Goal: Task Accomplishment & Management: Manage account settings

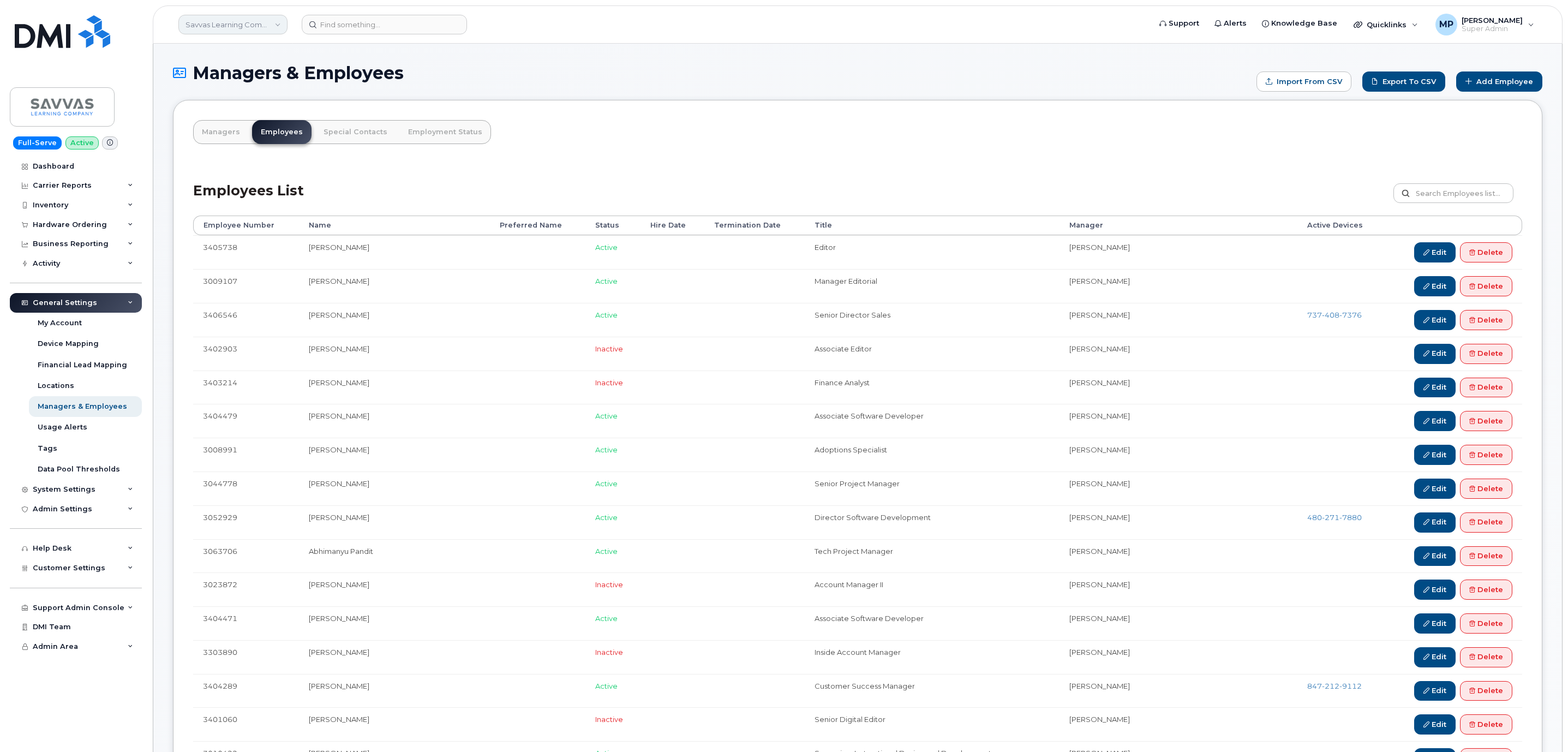
click at [220, 26] on link "Savvas Learning Company LLC" at bounding box center [233, 25] width 109 height 20
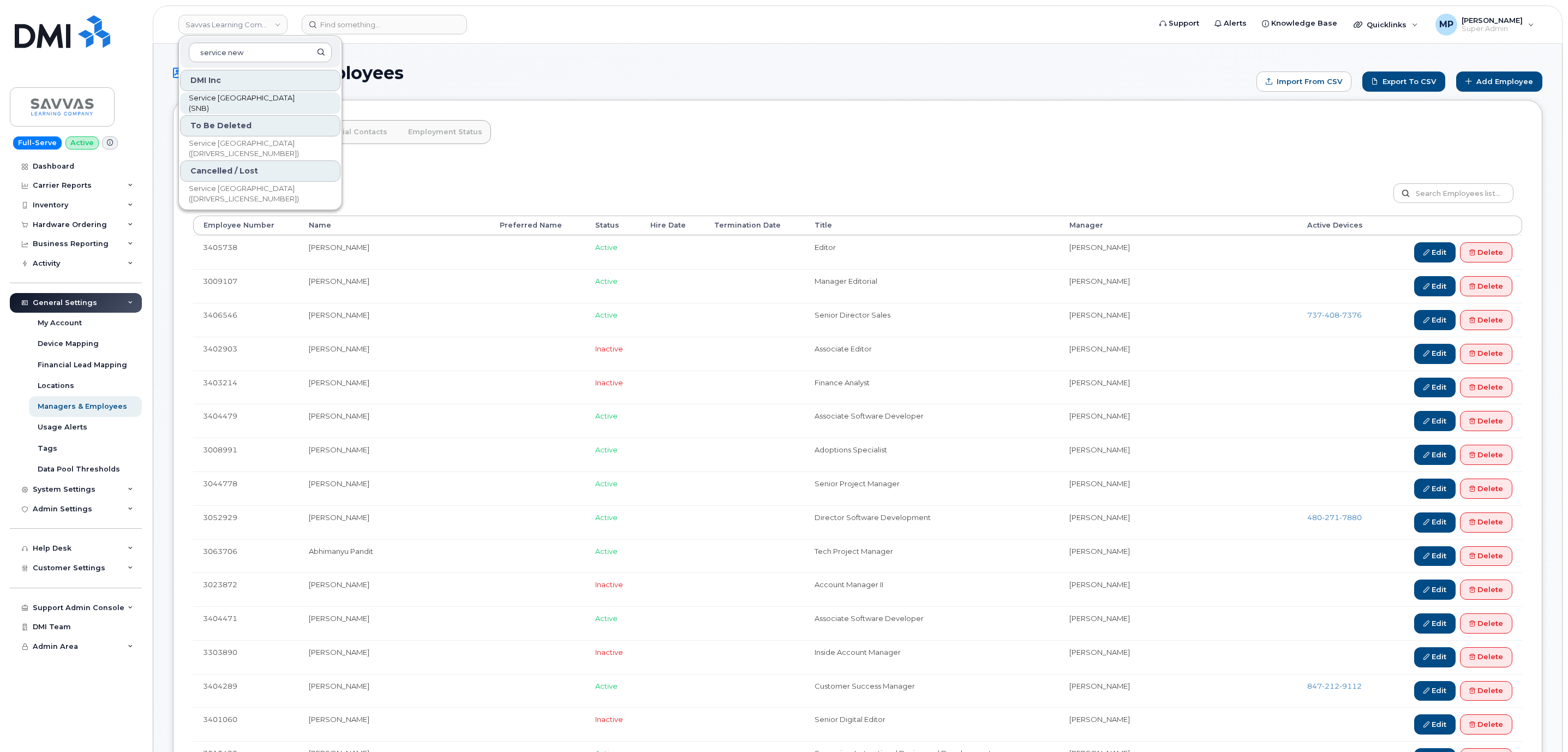
type input "service new"
click at [239, 102] on span "Service [GEOGRAPHIC_DATA] (SNB)" at bounding box center [251, 103] width 126 height 21
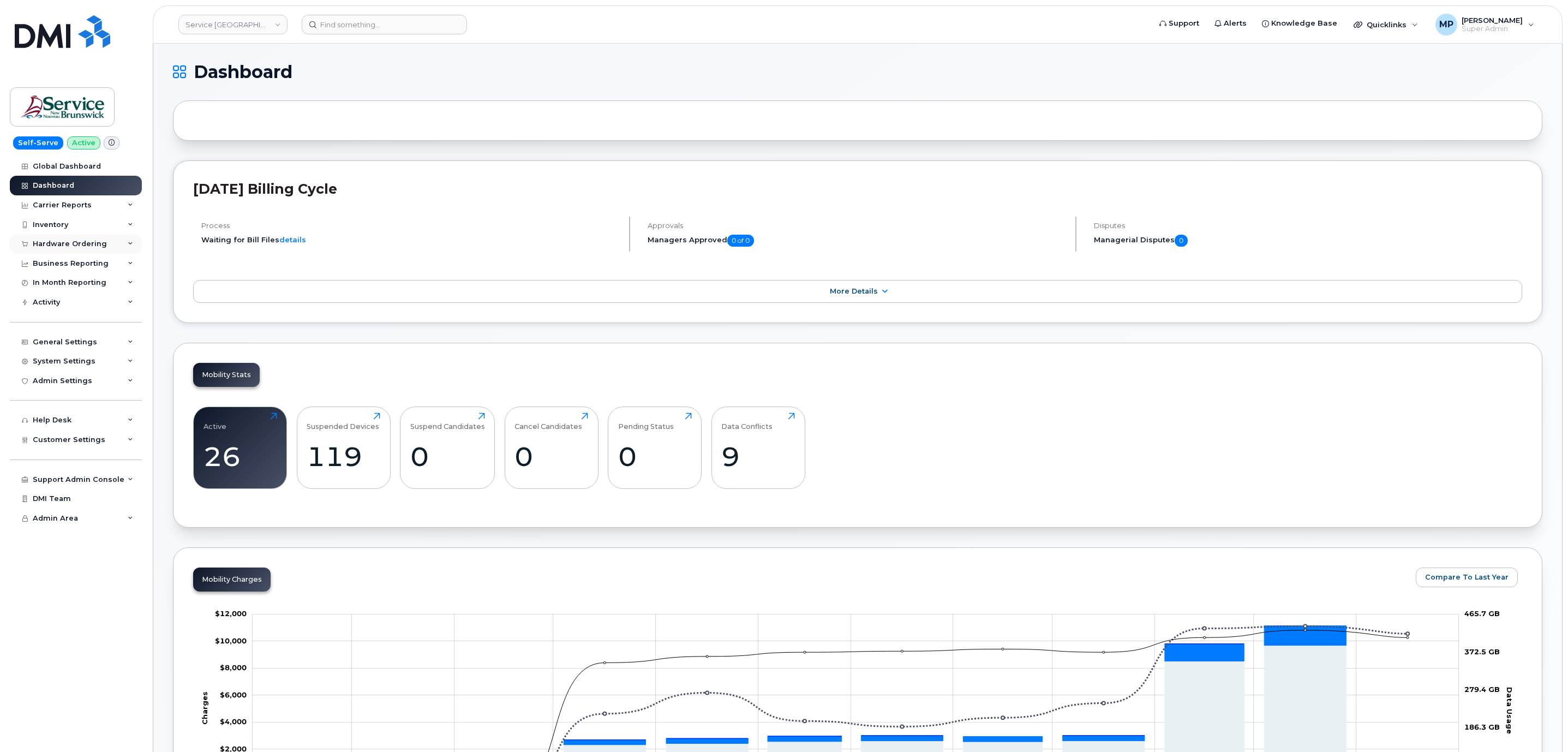
click at [61, 241] on div "Hardware Ordering" at bounding box center [69, 243] width 74 height 9
click at [54, 289] on div "Orders" at bounding box center [50, 285] width 27 height 10
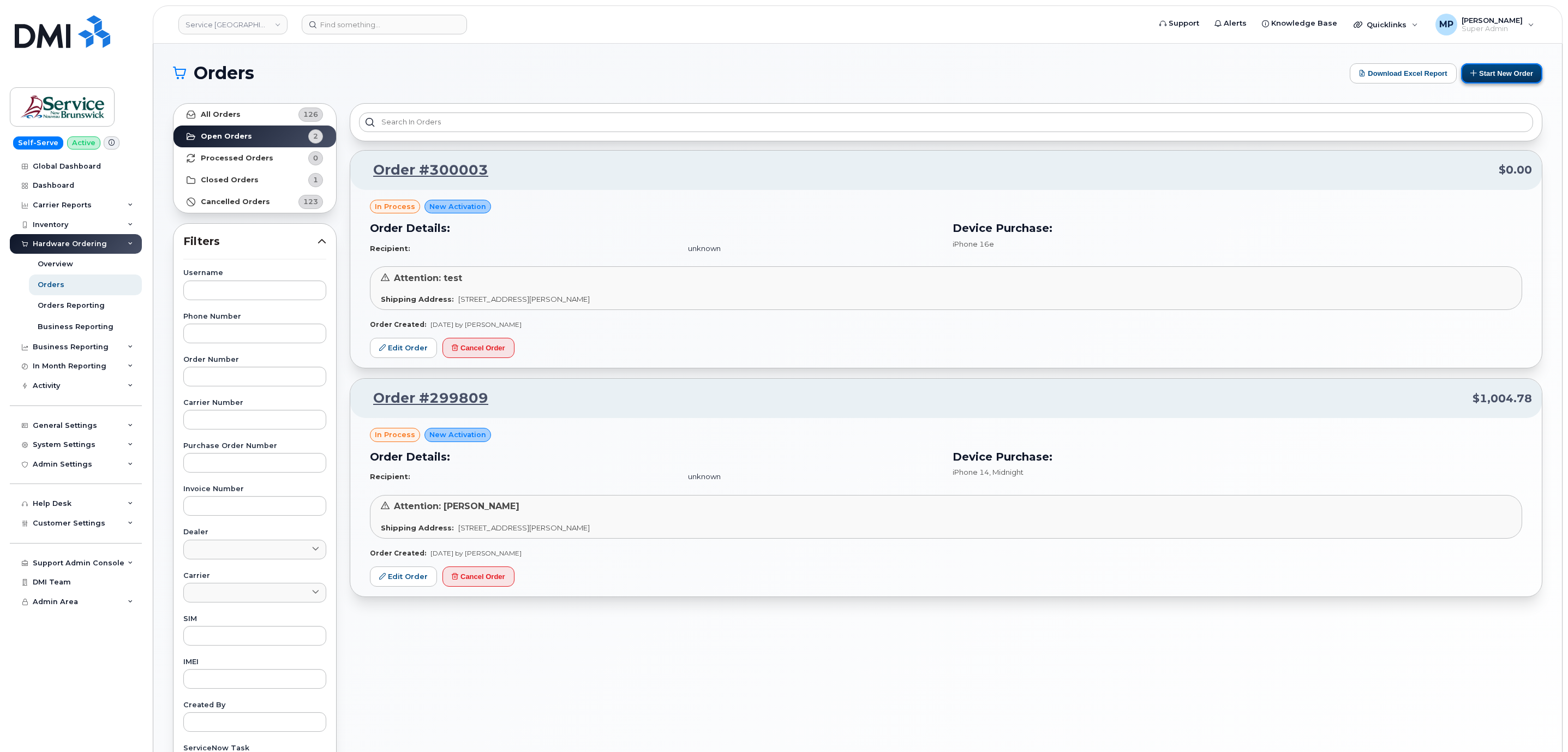
click at [1484, 76] on button "Start New Order" at bounding box center [1502, 73] width 81 height 20
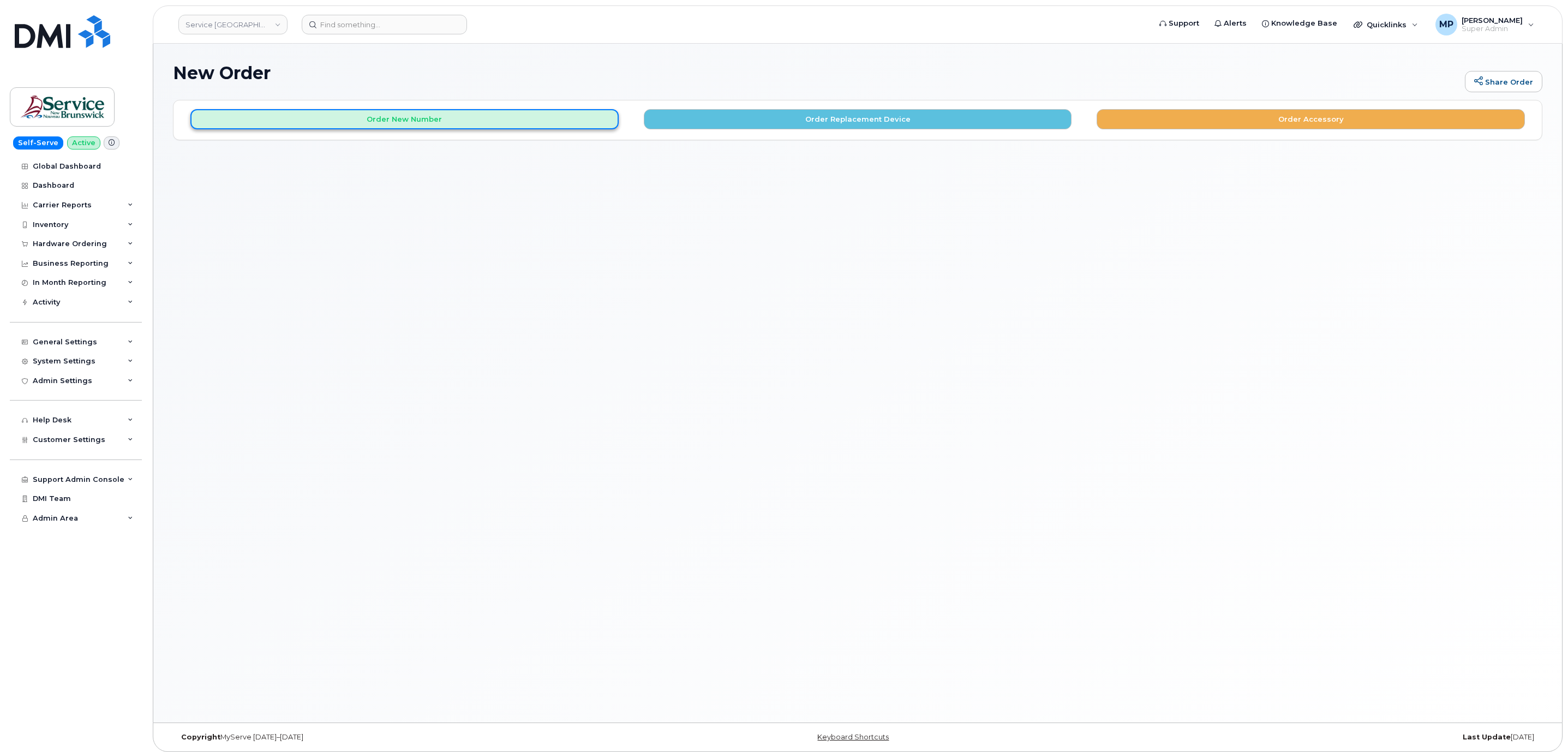
click at [499, 128] on button "Order New Number" at bounding box center [404, 119] width 429 height 20
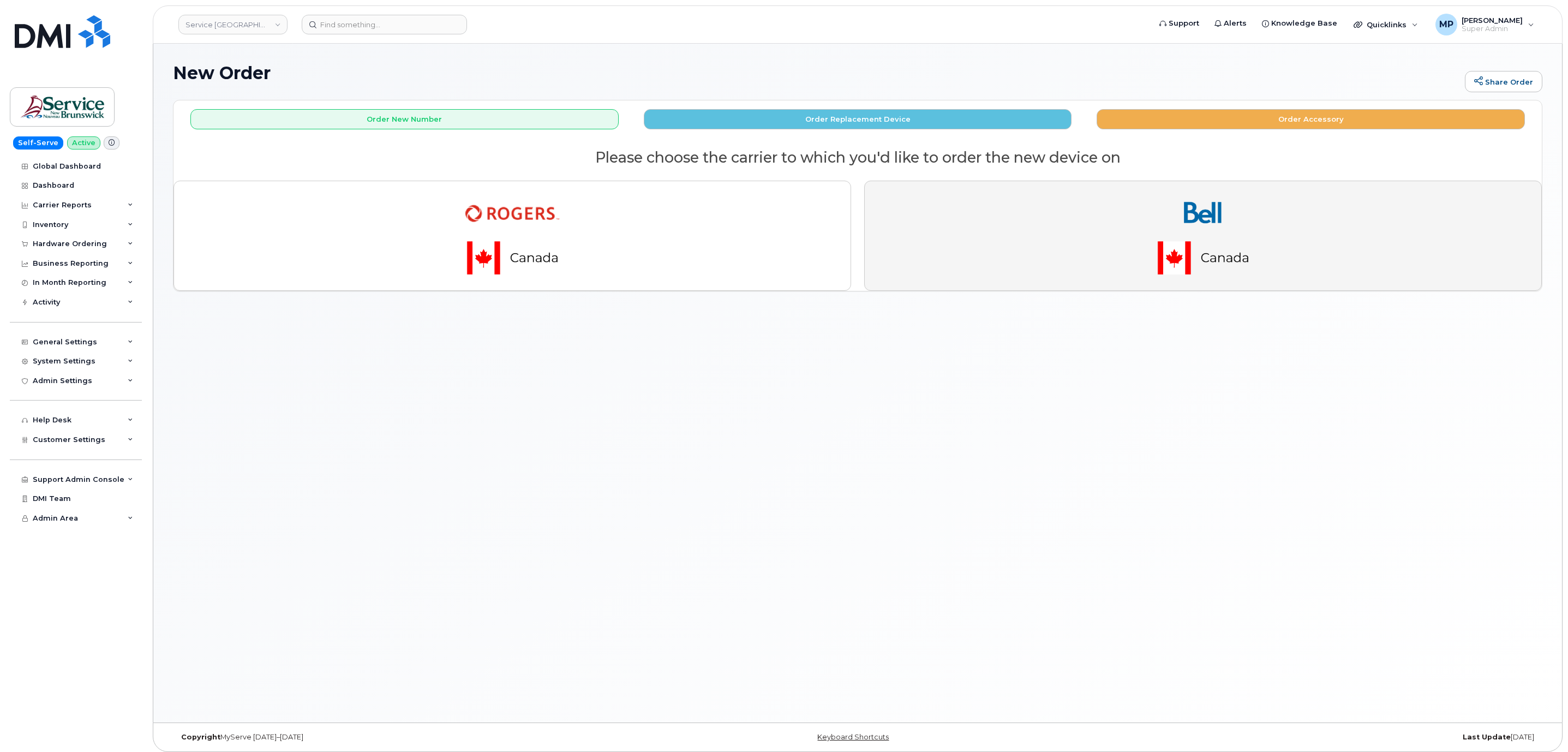
click at [1226, 243] on img "button" at bounding box center [1203, 235] width 152 height 92
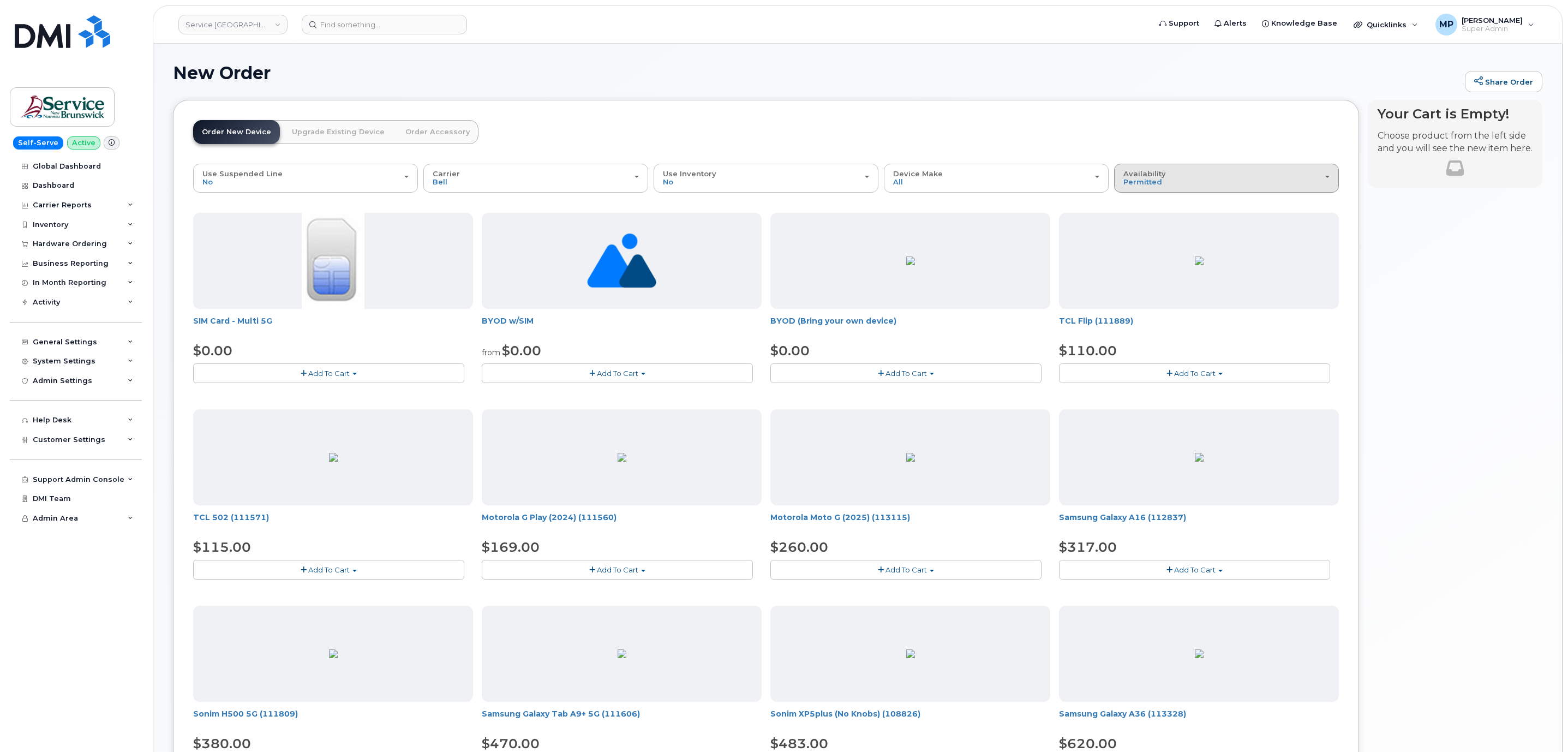
click at [1199, 175] on div "Availability Permitted All" at bounding box center [1226, 177] width 206 height 17
click at [1134, 225] on label "All" at bounding box center [1127, 221] width 23 height 13
click at [0, 0] on input "All" at bounding box center [0, 0] width 0 height 0
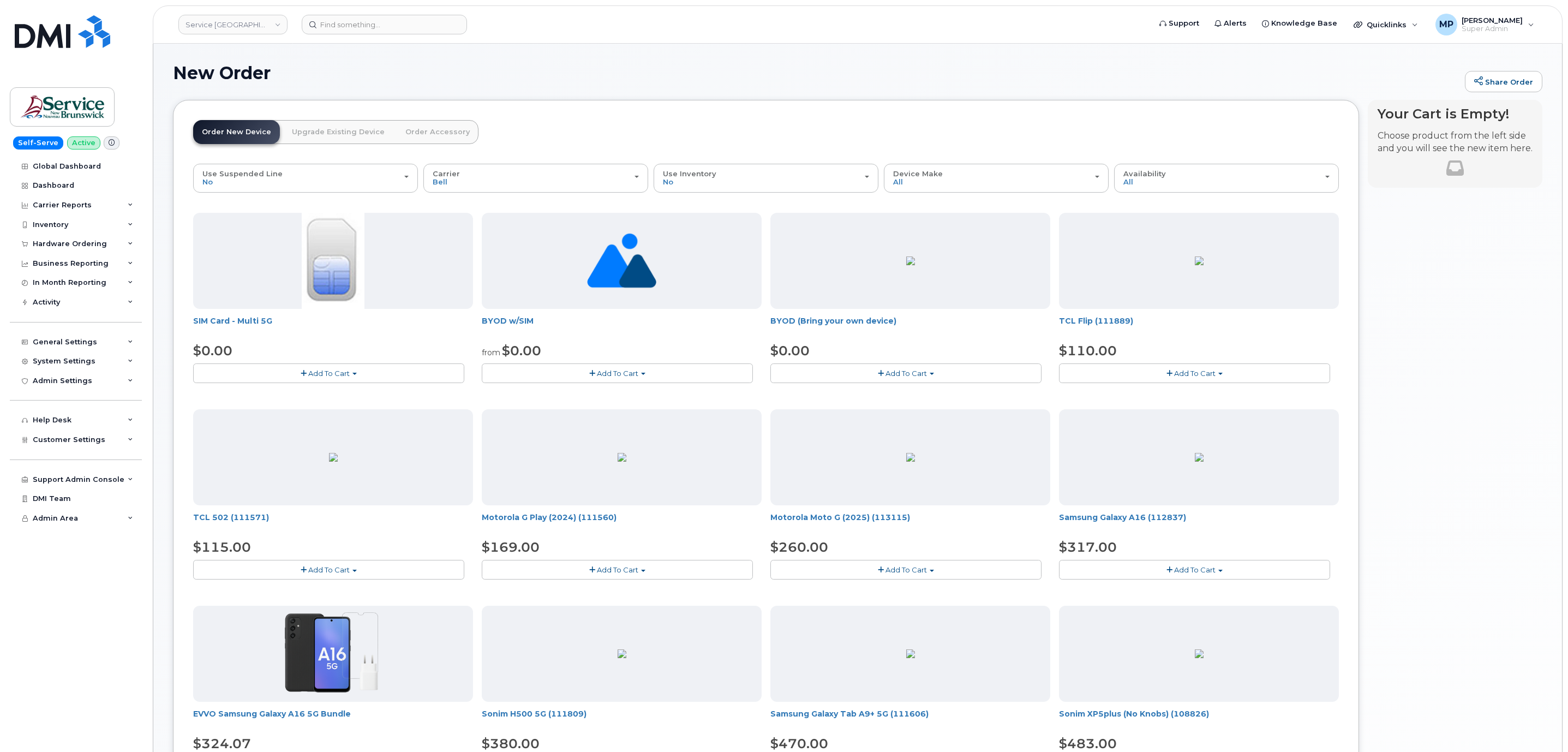
scroll to position [448, 0]
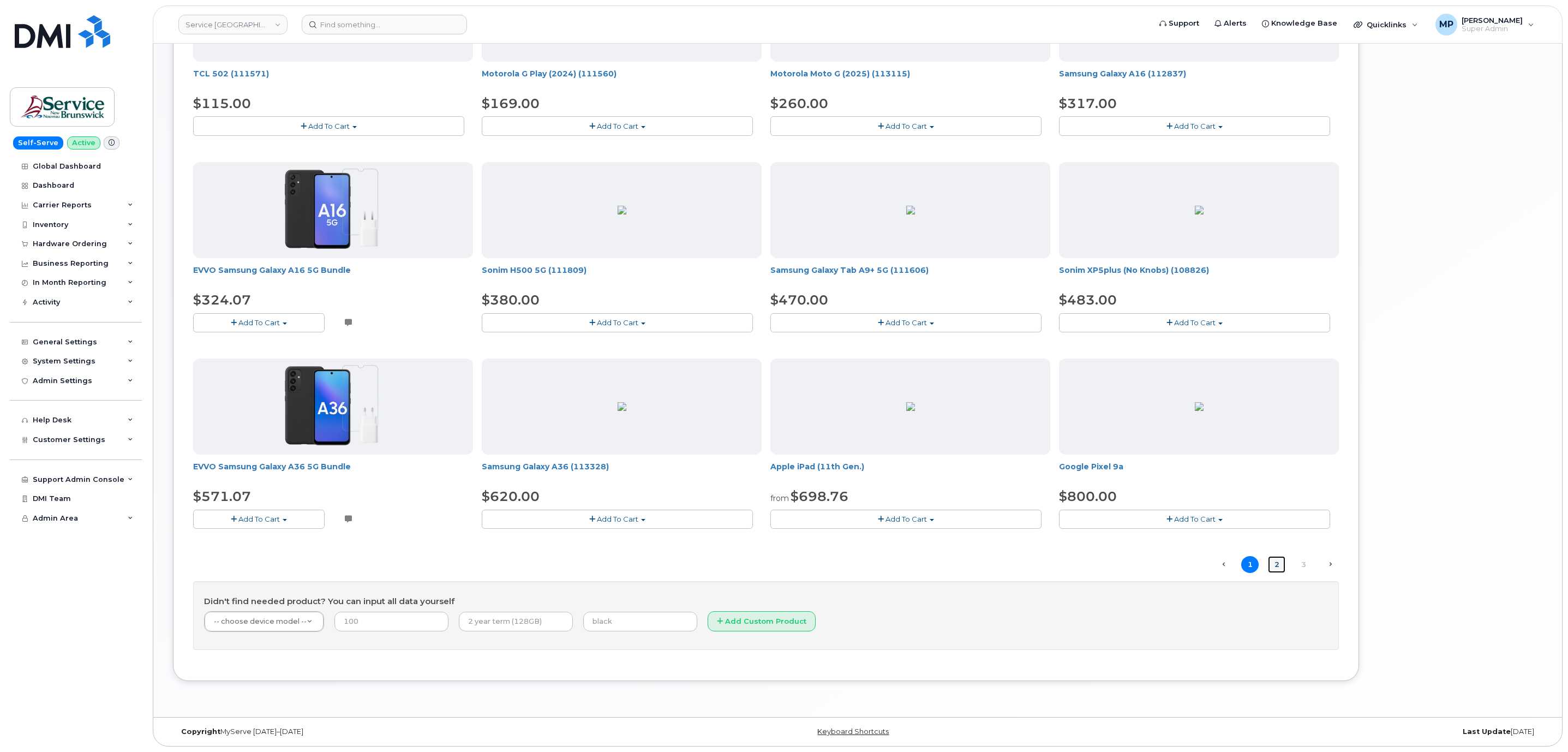
click at [1275, 563] on link "2" at bounding box center [1277, 564] width 18 height 17
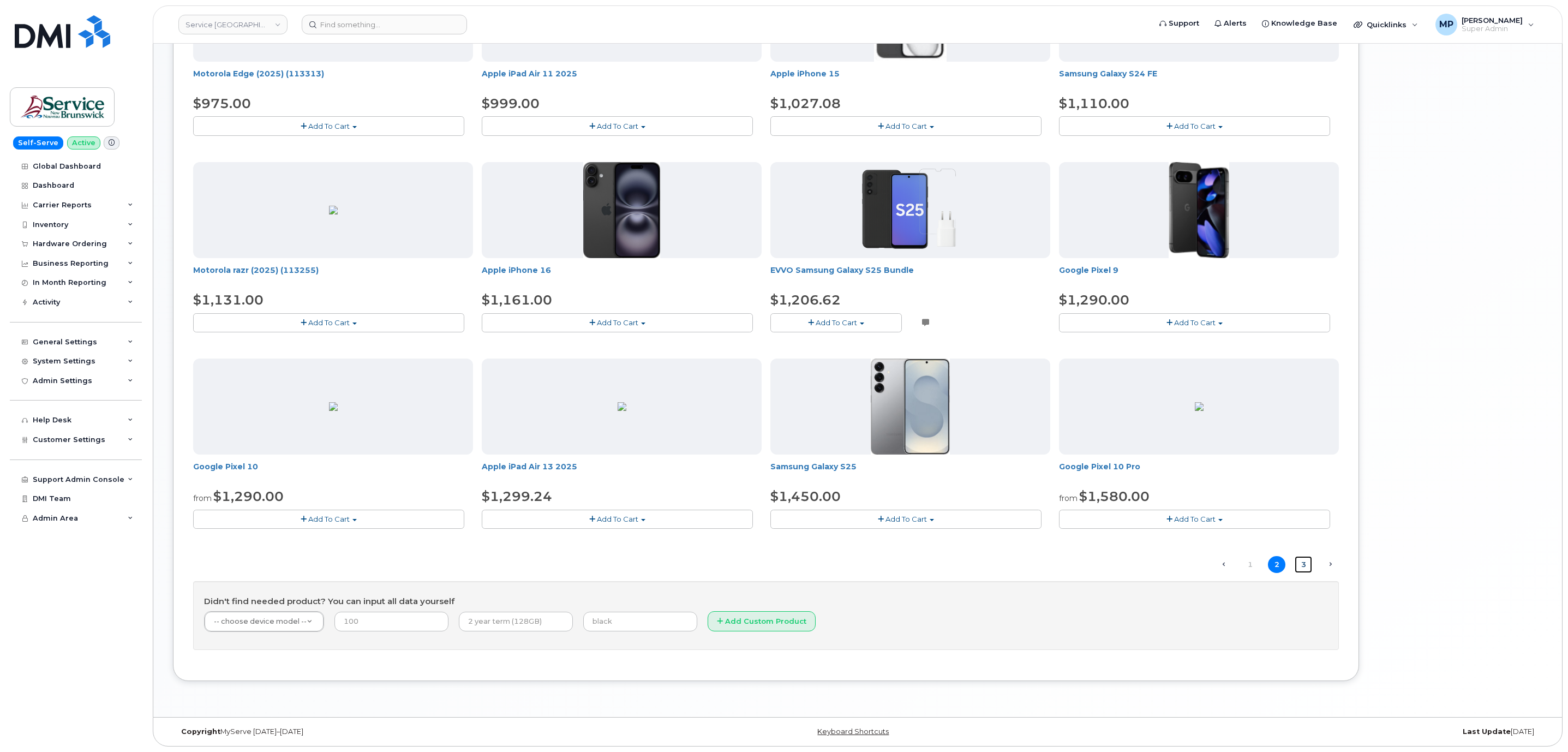
click at [1303, 565] on link "3" at bounding box center [1304, 564] width 18 height 17
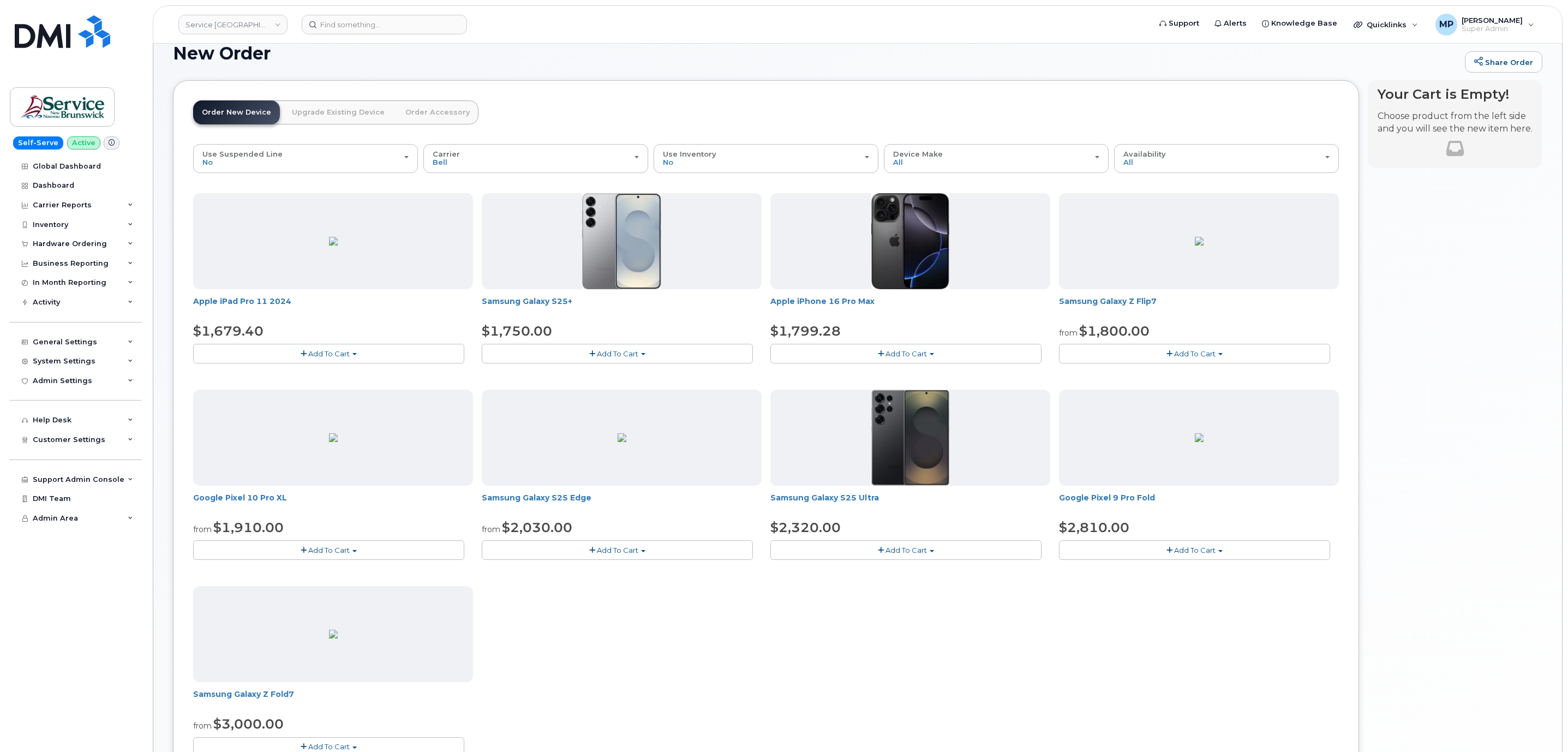
scroll to position [0, 0]
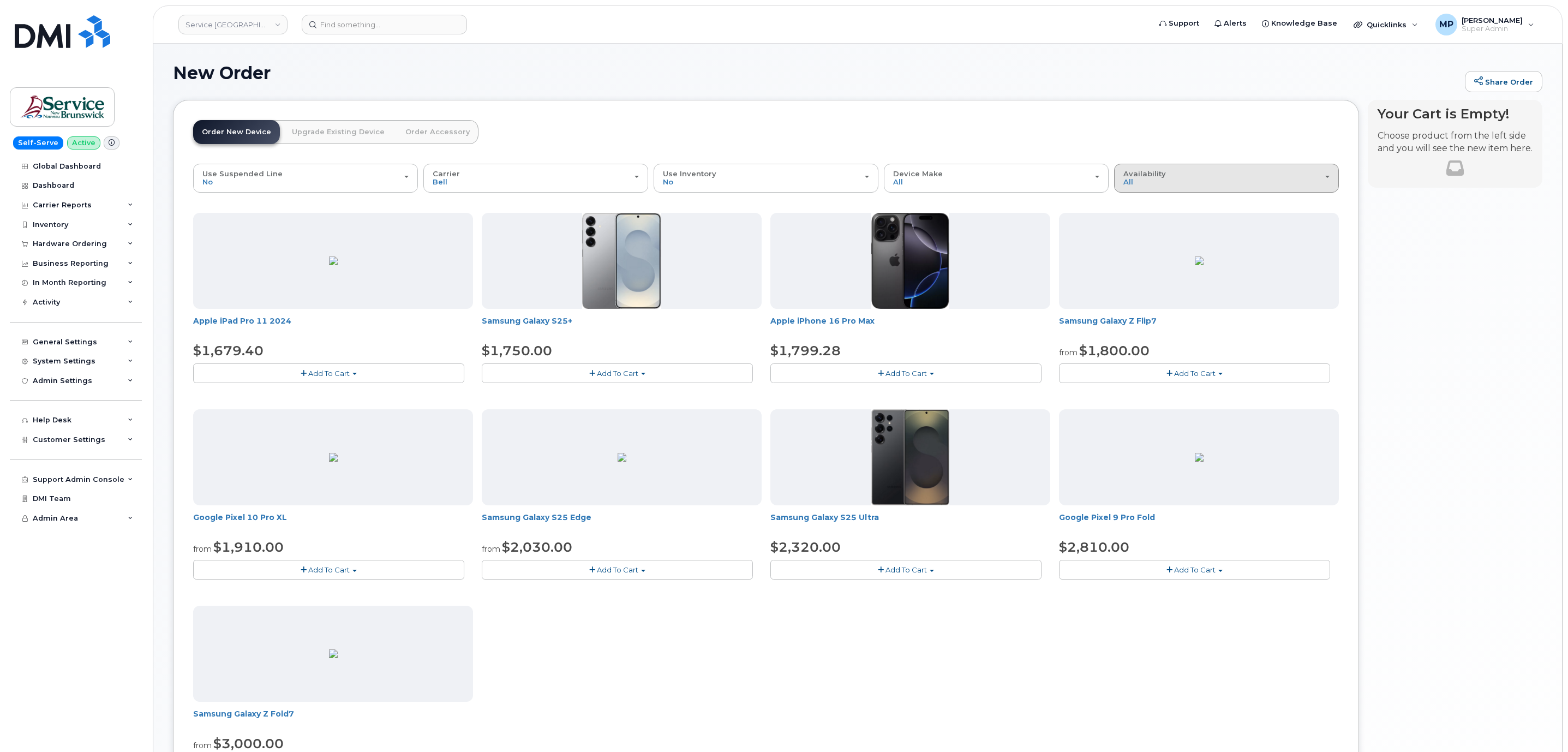
click at [1153, 170] on button "Availability Permitted All" at bounding box center [1226, 177] width 225 height 29
click at [1146, 201] on label "Permitted" at bounding box center [1142, 202] width 51 height 13
click at [0, 0] on input "Permitted" at bounding box center [0, 0] width 0 height 0
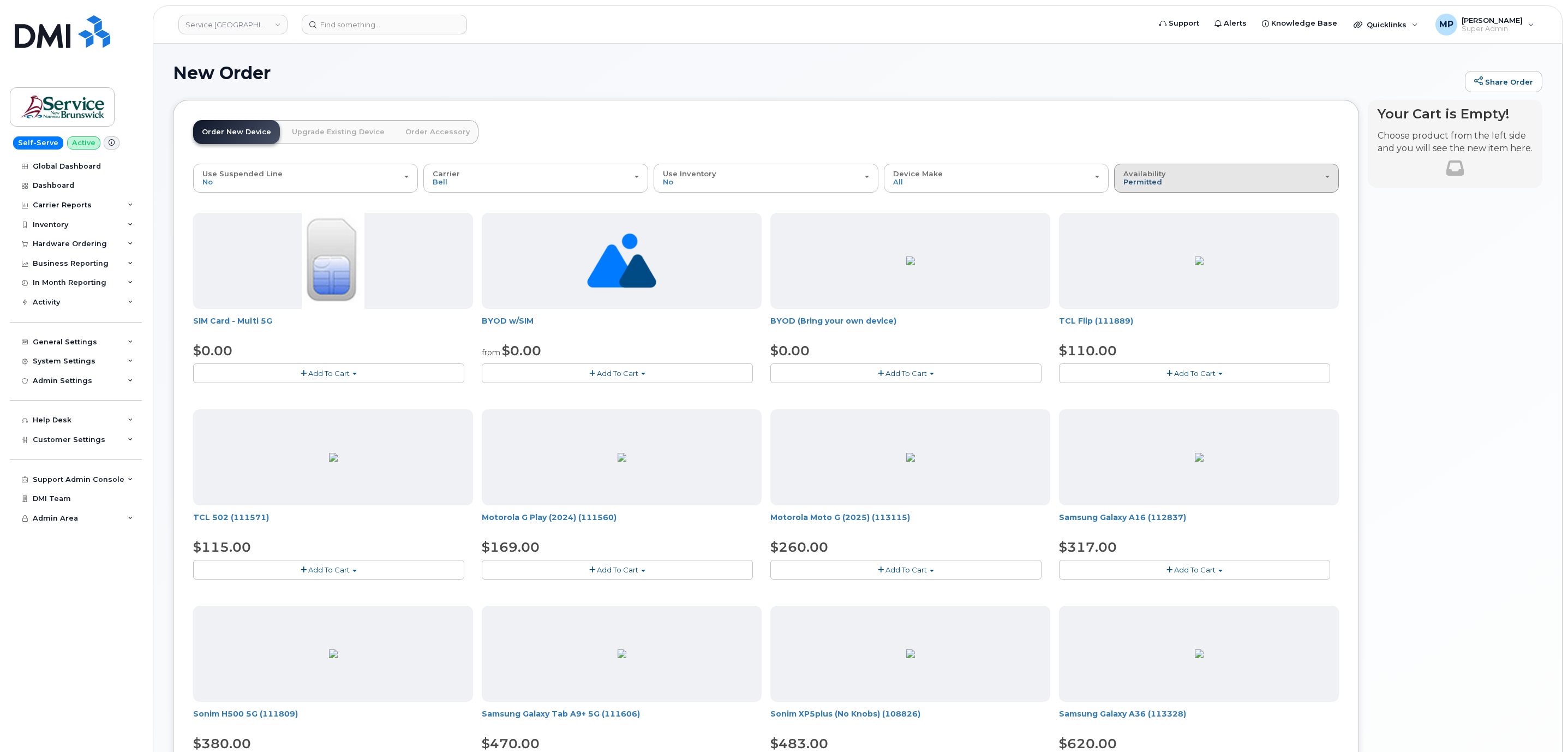
click at [1159, 180] on span "Permitted" at bounding box center [1142, 181] width 39 height 9
click at [1133, 218] on label "All" at bounding box center [1127, 221] width 23 height 13
click at [0, 0] on input "All" at bounding box center [0, 0] width 0 height 0
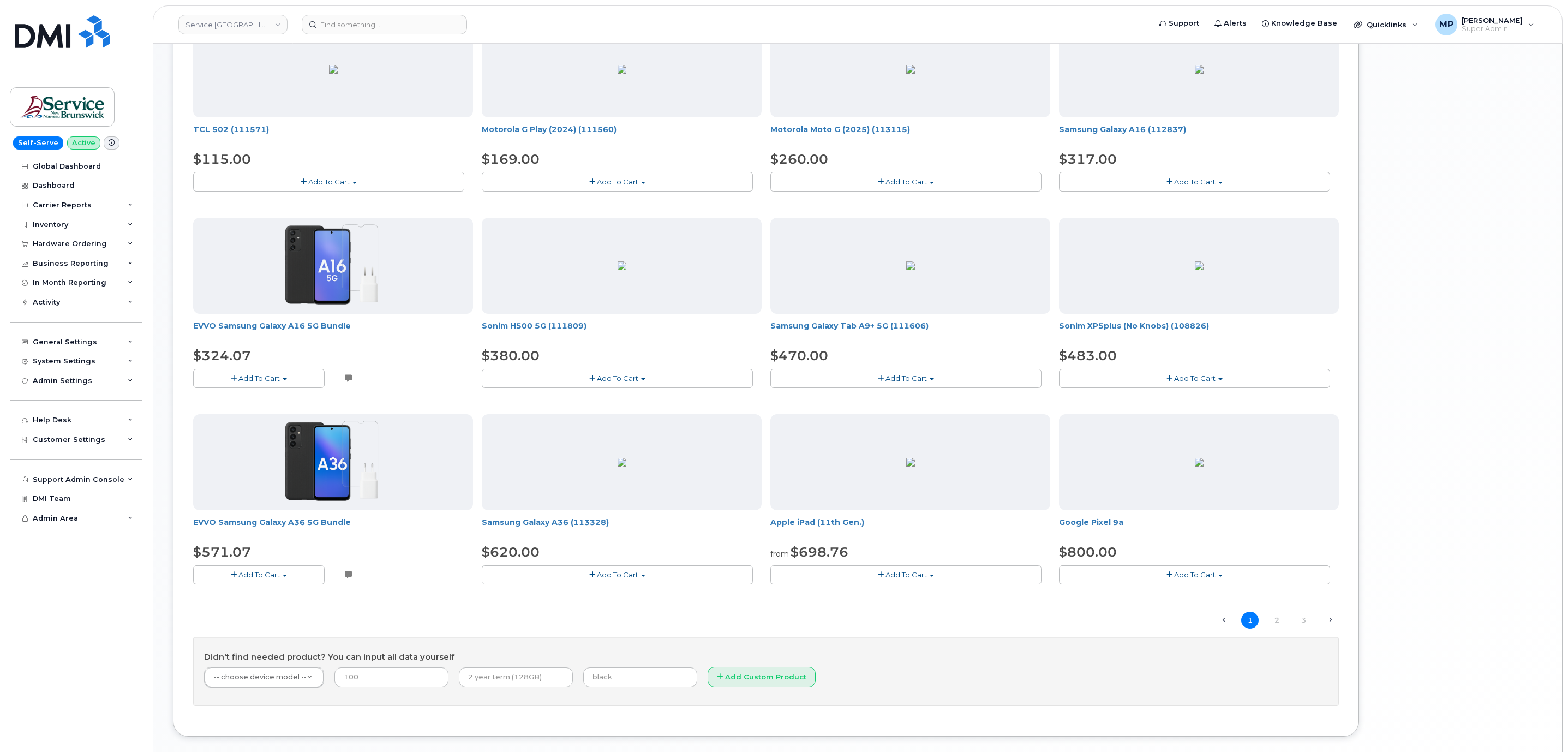
scroll to position [448, 0]
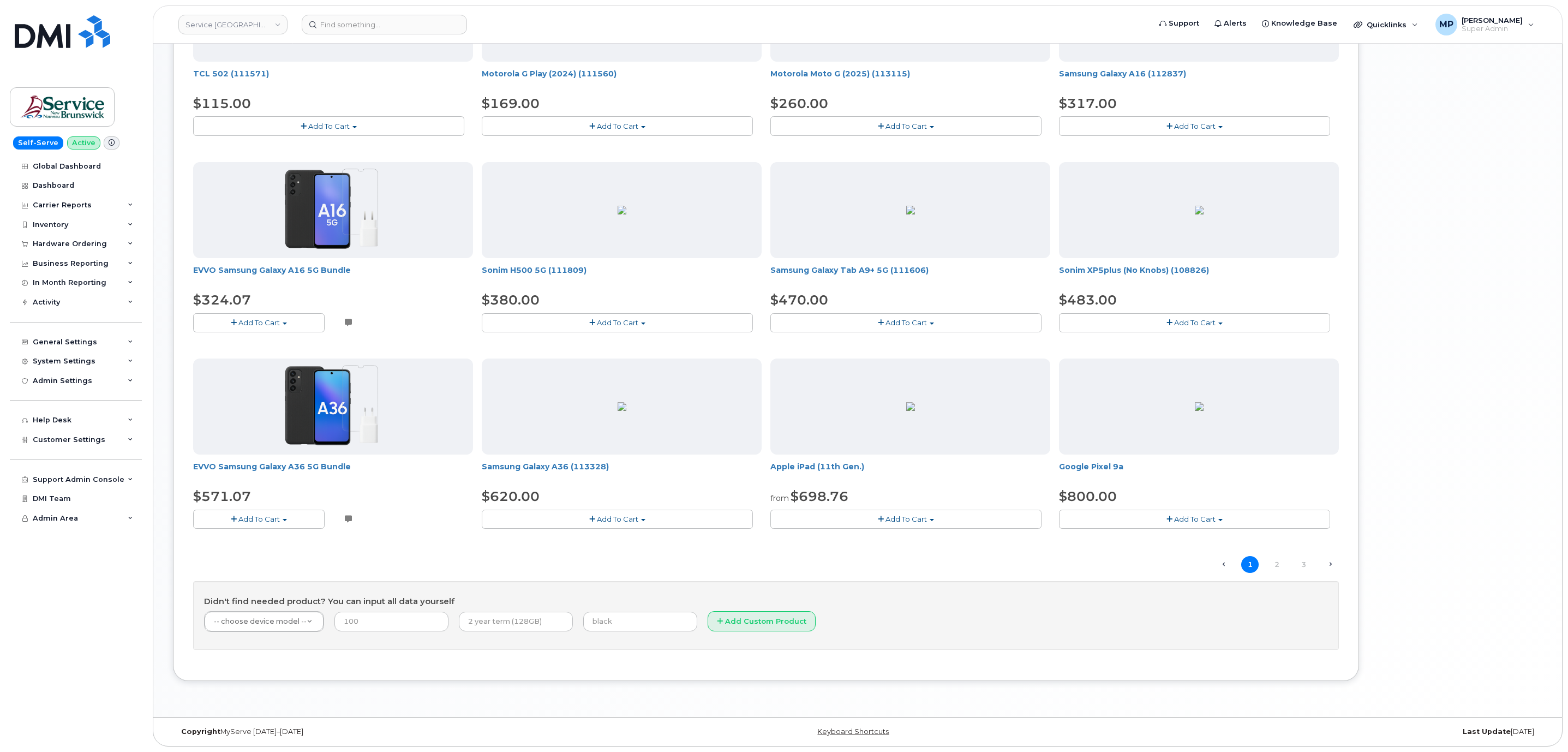
click at [267, 323] on span "Add To Cart" at bounding box center [259, 322] width 42 height 9
click at [276, 345] on link "$324.07 - Activation (128GB)" at bounding box center [258, 343] width 126 height 14
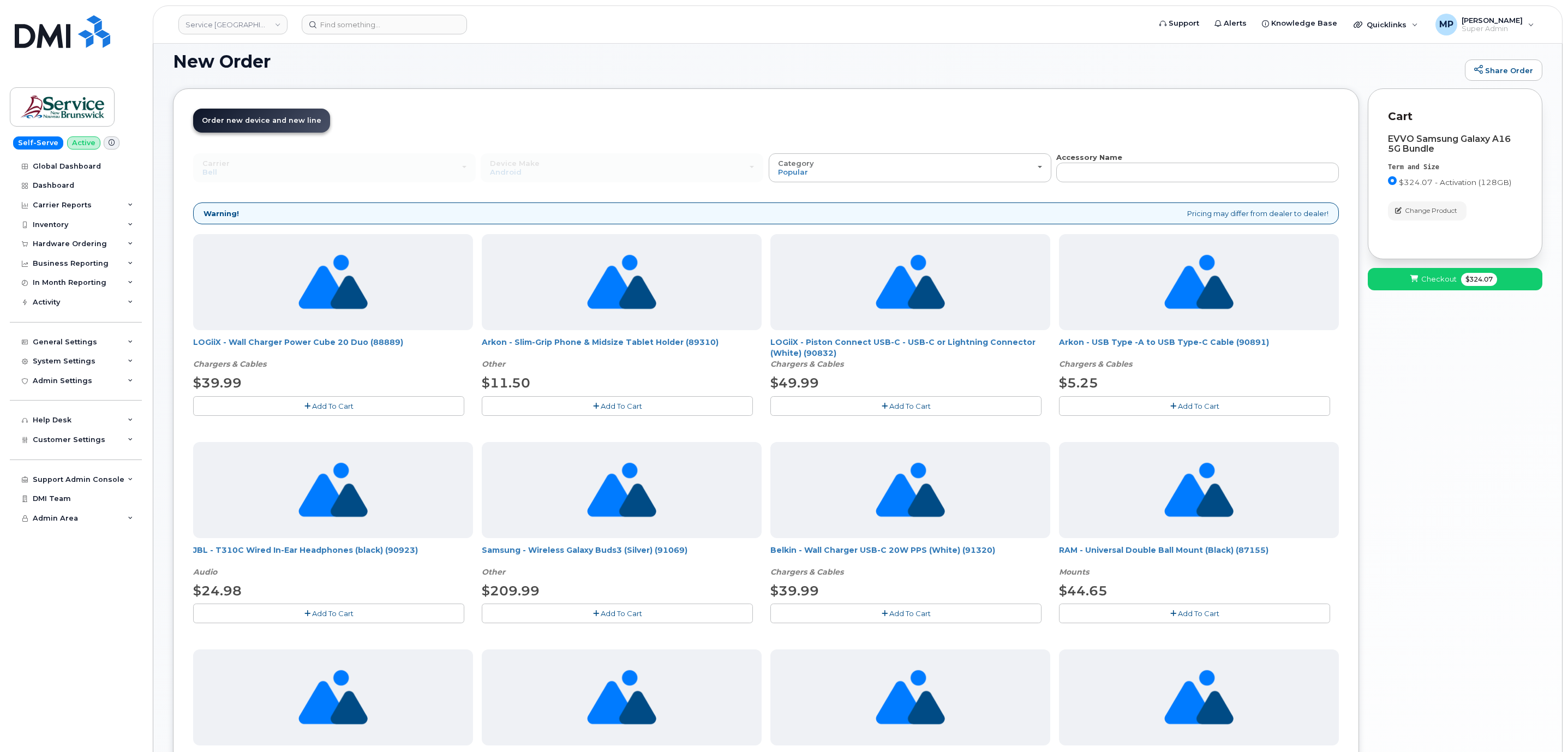
scroll to position [0, 0]
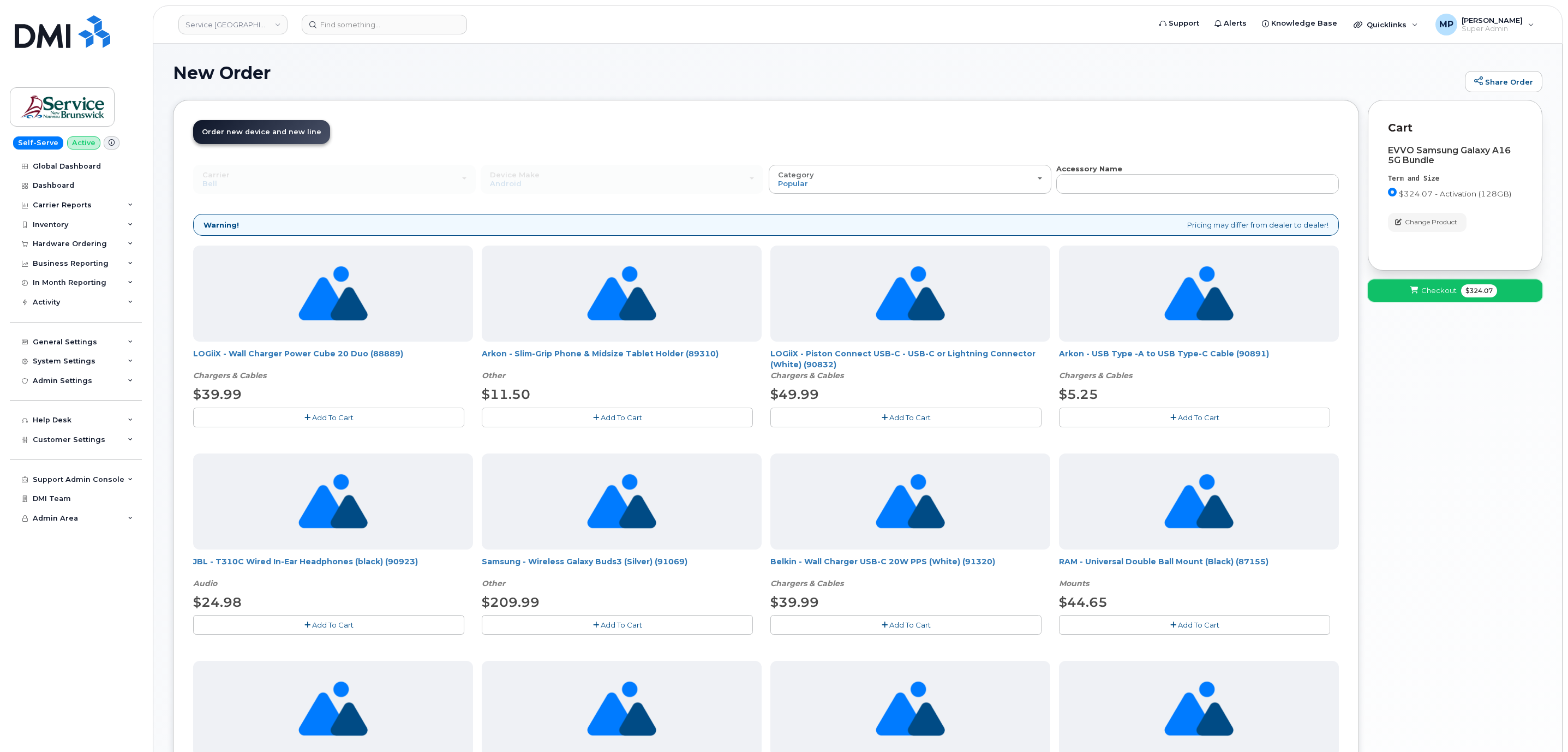
click at [1442, 294] on span "Checkout" at bounding box center [1439, 290] width 36 height 10
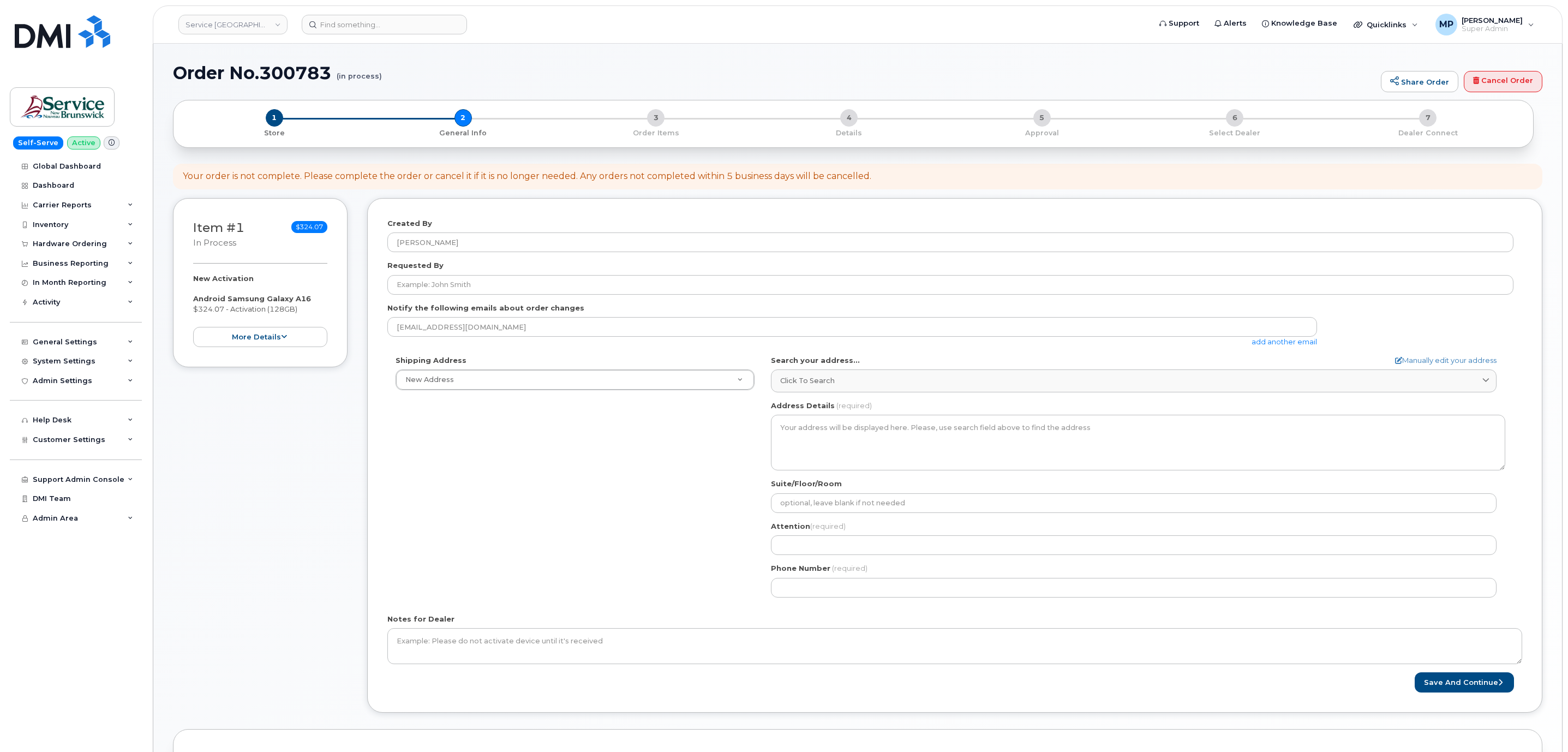
select select
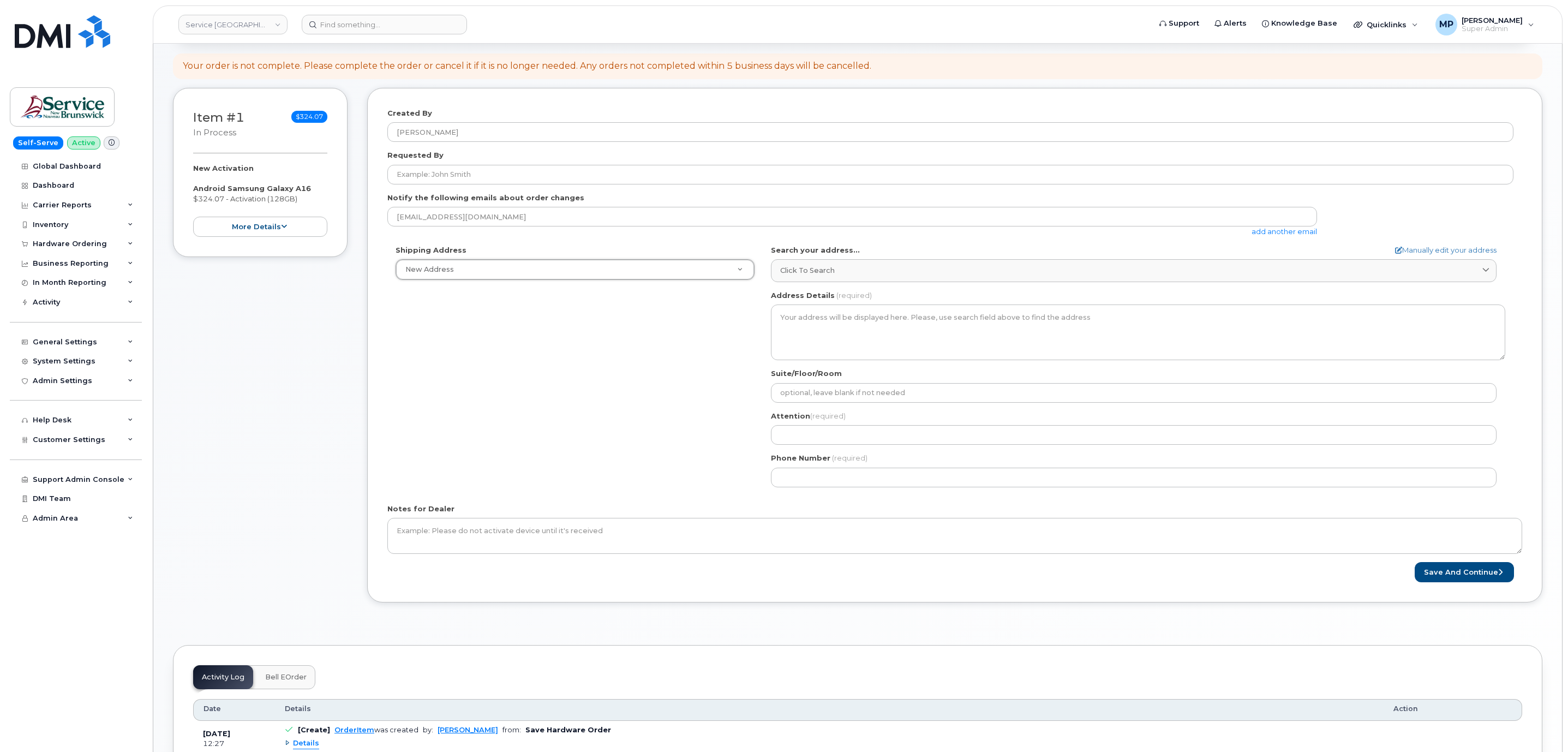
scroll to position [82, 0]
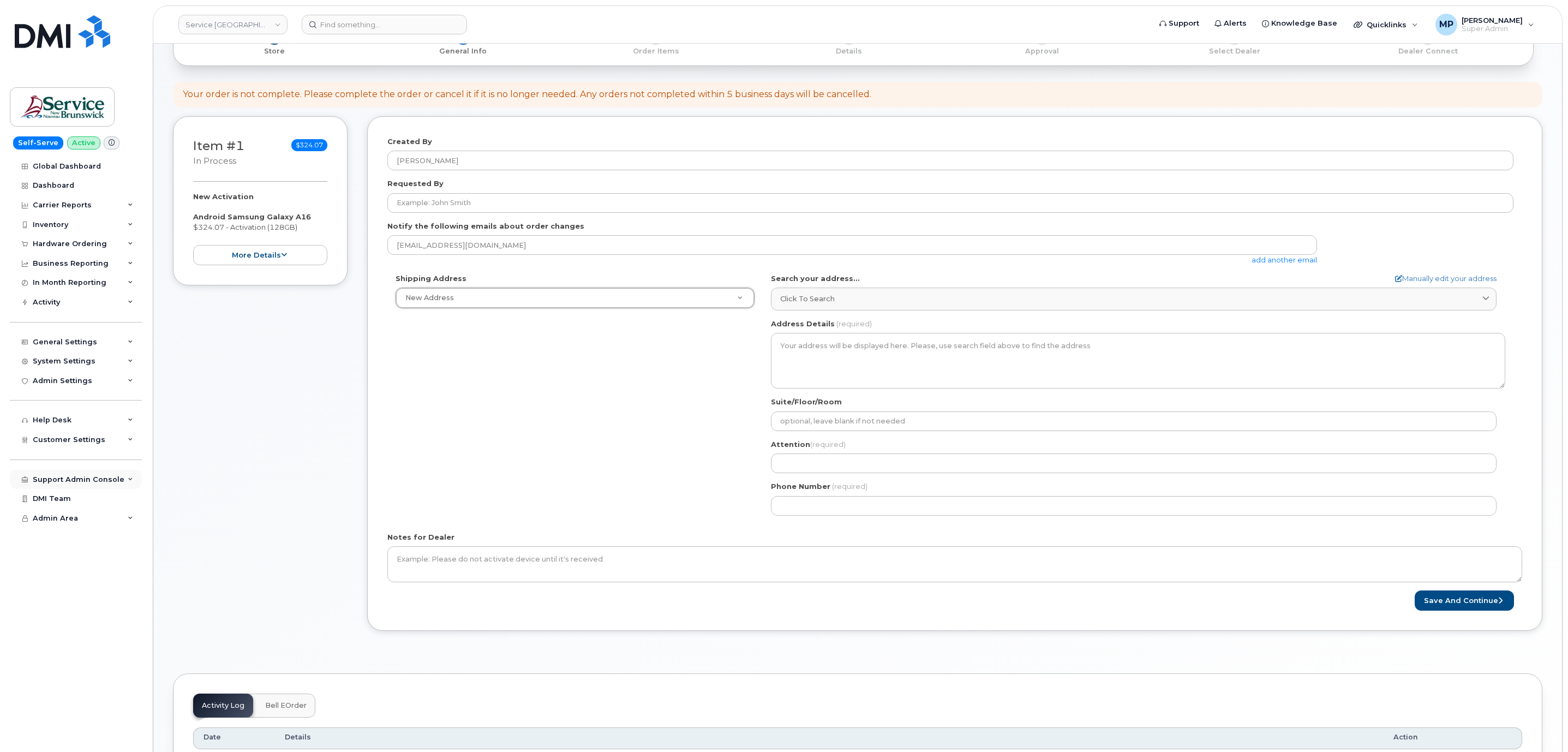
click at [51, 481] on div "Support Admin Console" at bounding box center [78, 479] width 92 height 9
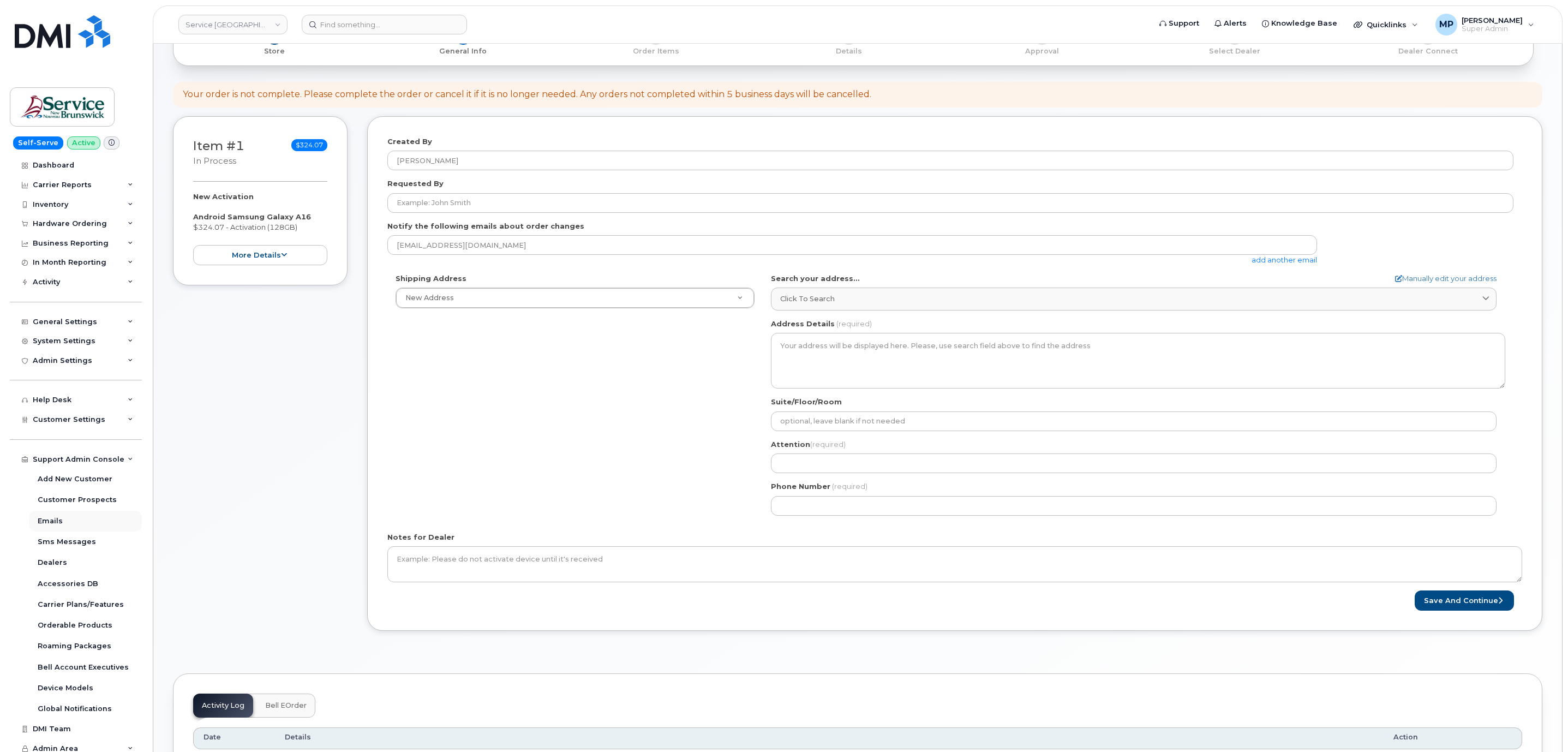
scroll to position [25, 0]
click at [56, 616] on div "Orderable Products" at bounding box center [75, 620] width 75 height 10
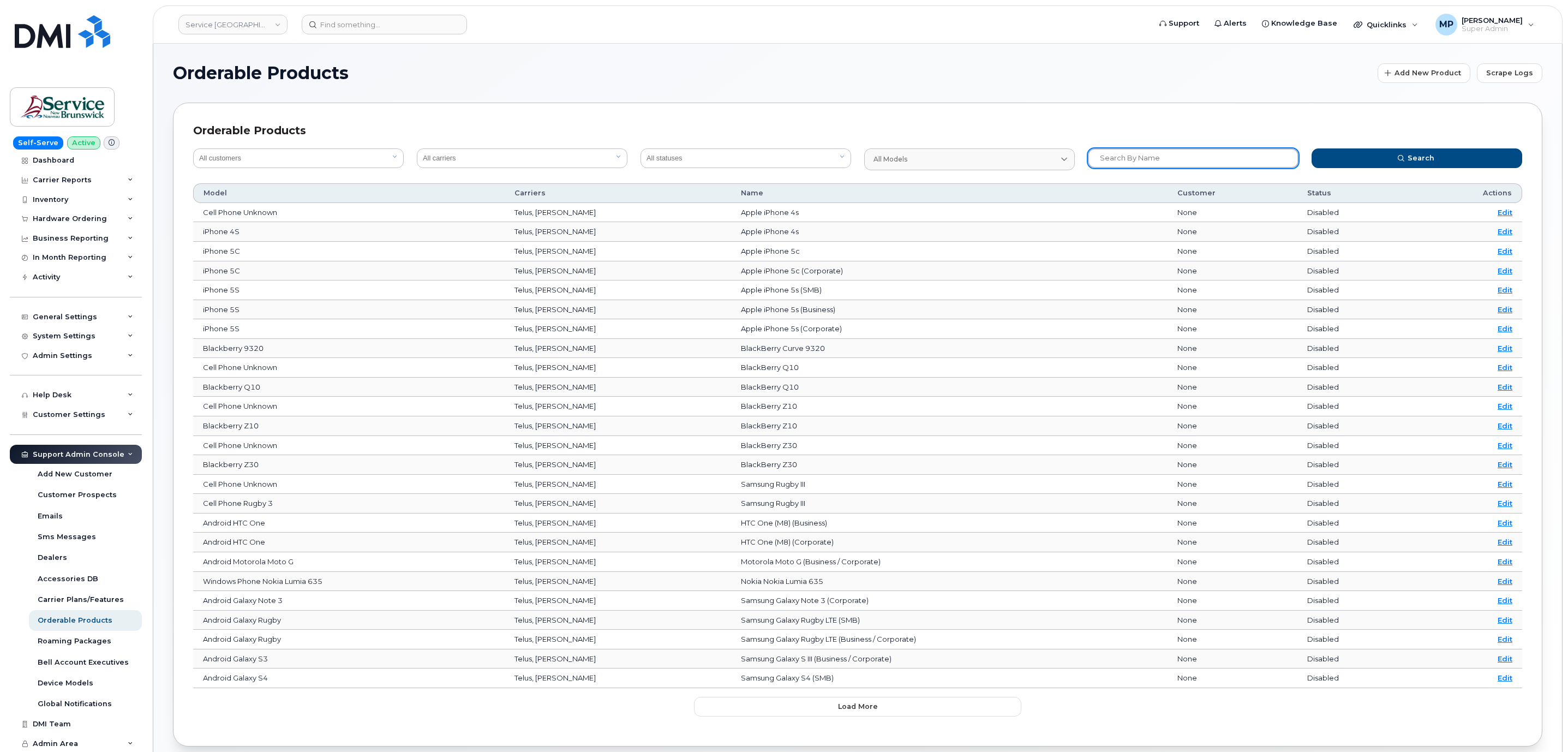
click at [1141, 153] on input "text" at bounding box center [1193, 158] width 211 height 20
type input "17"
click at [1312, 148] on button "Search" at bounding box center [1417, 158] width 211 height 20
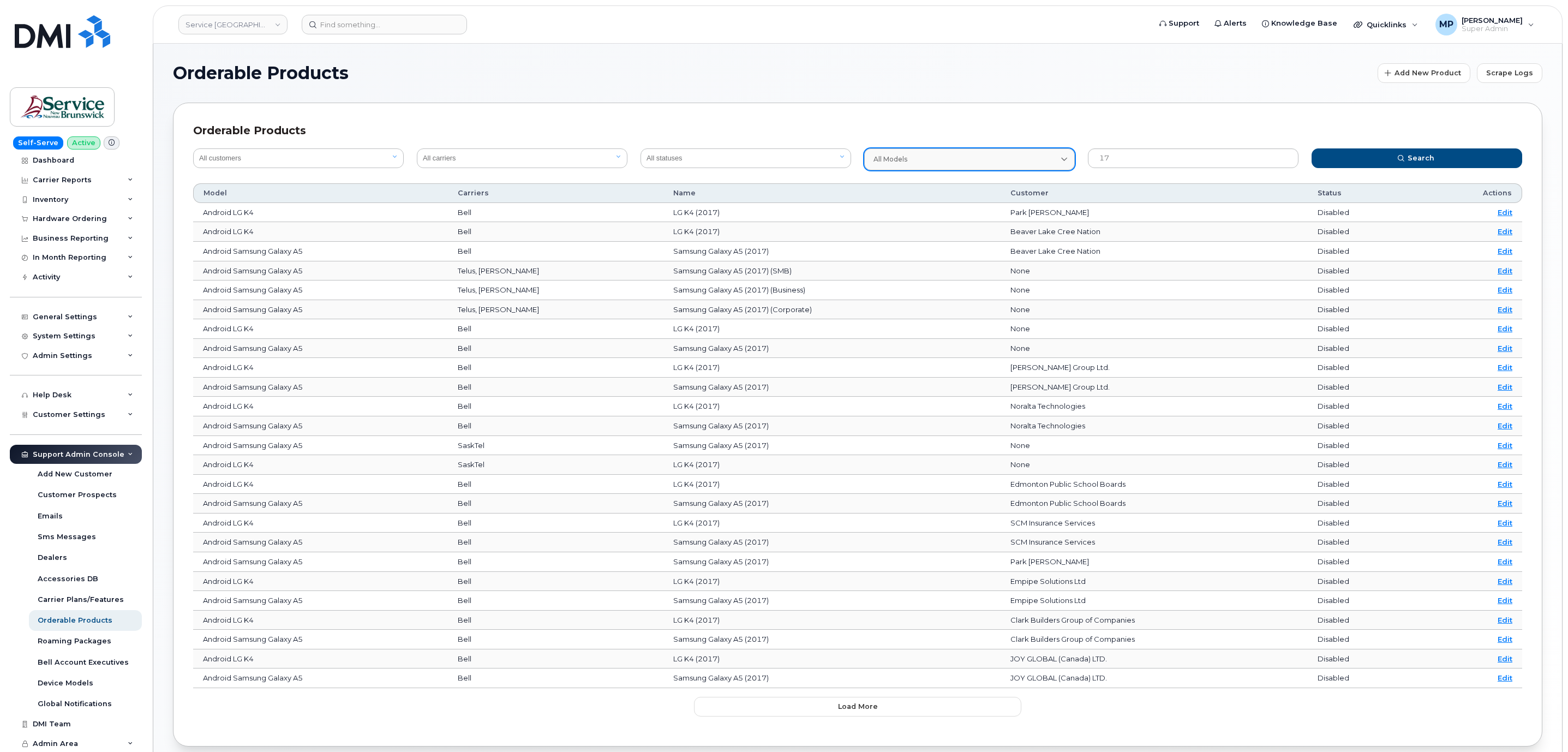
click at [986, 154] on div "All models" at bounding box center [970, 159] width 192 height 10
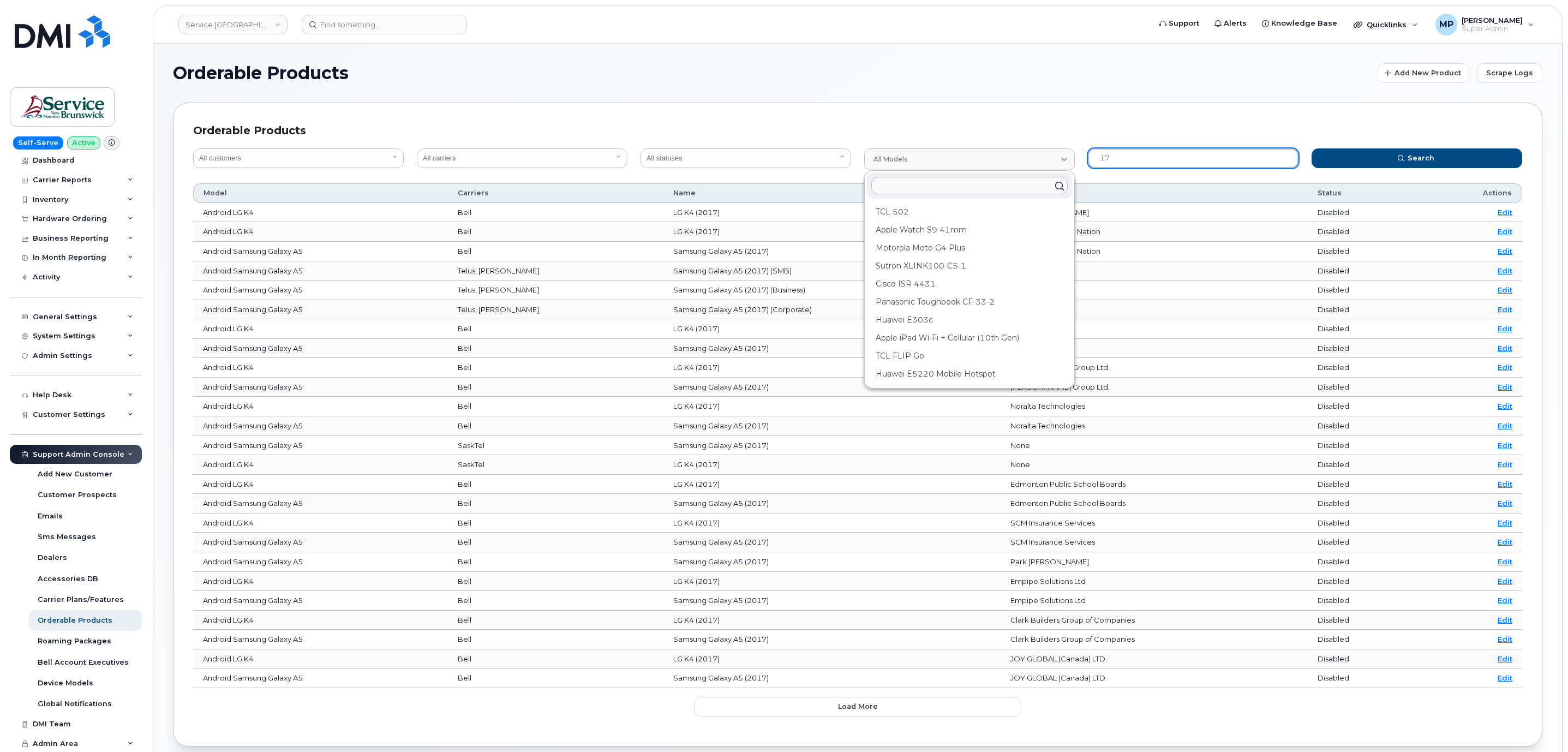
click at [1102, 162] on input "17" at bounding box center [1193, 158] width 211 height 20
drag, startPoint x: 1121, startPoint y: 160, endPoint x: 1060, endPoint y: 117, distance: 74.6
click at [1074, 136] on div "Orderable Products All customers Acadia Broadcasting Ltd Aecon Construction Gro…" at bounding box center [858, 424] width 1370 height 643
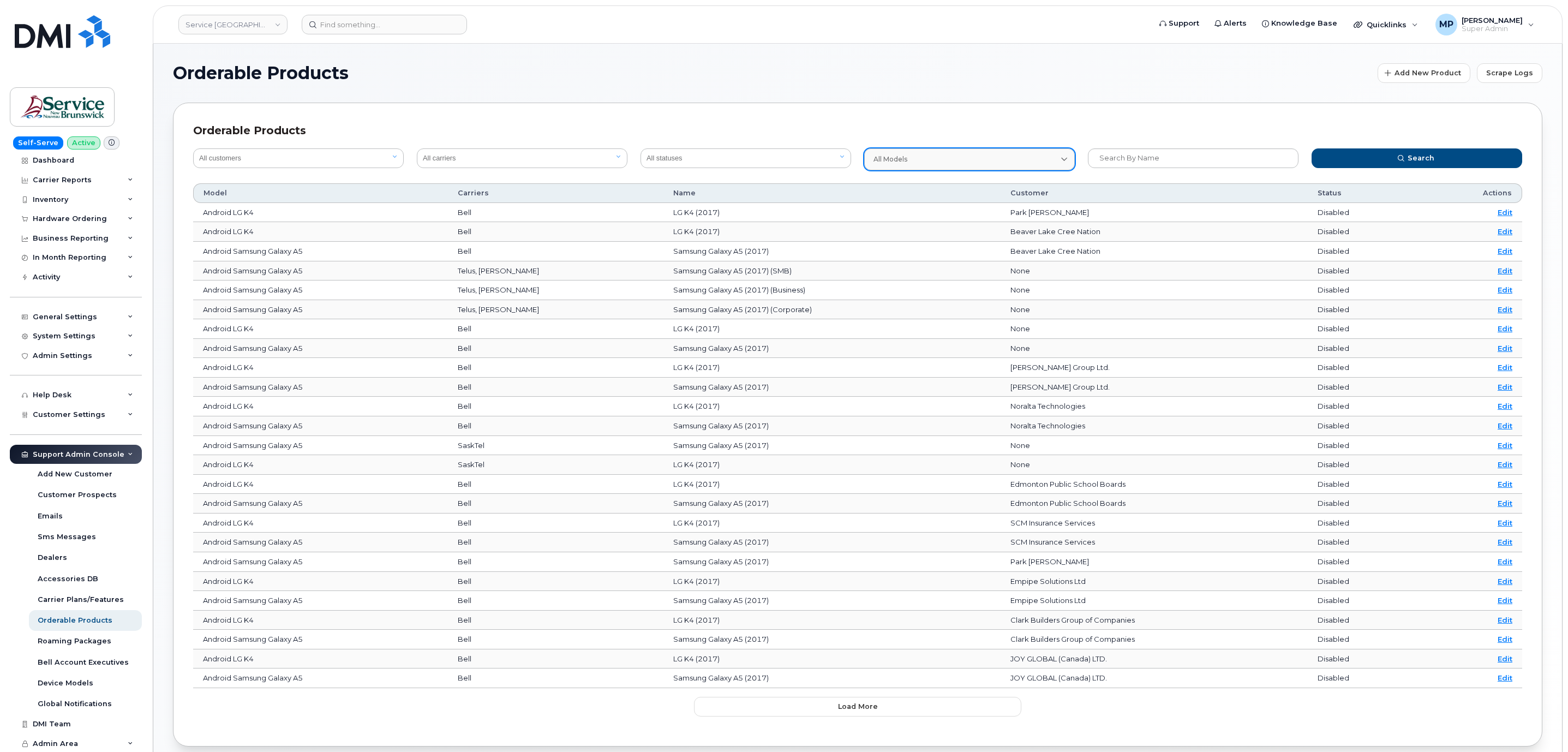
click at [954, 159] on div "All models" at bounding box center [970, 159] width 192 height 10
type input "i"
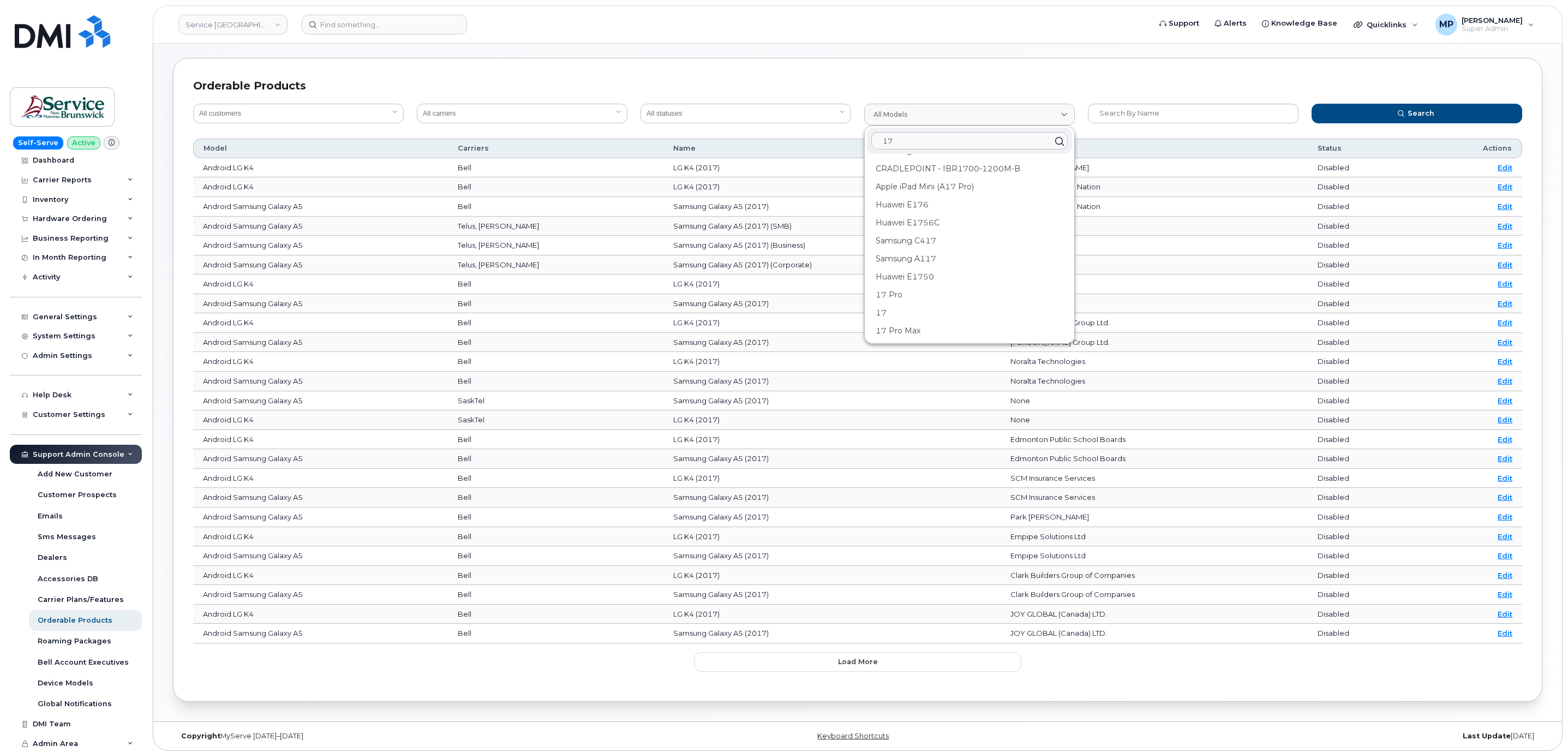
scroll to position [57, 0]
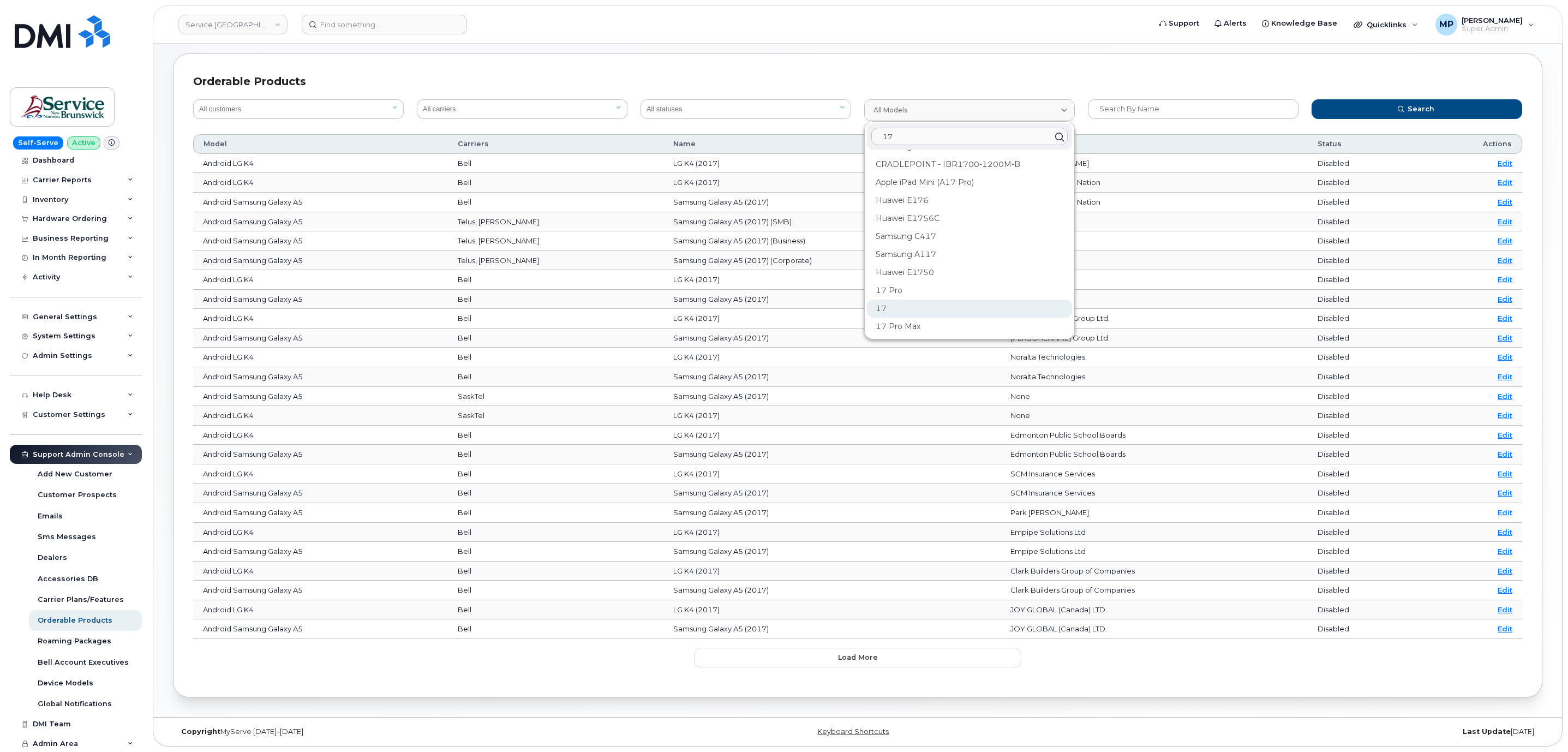
type input "17"
click at [924, 300] on div "17" at bounding box center [969, 309] width 205 height 18
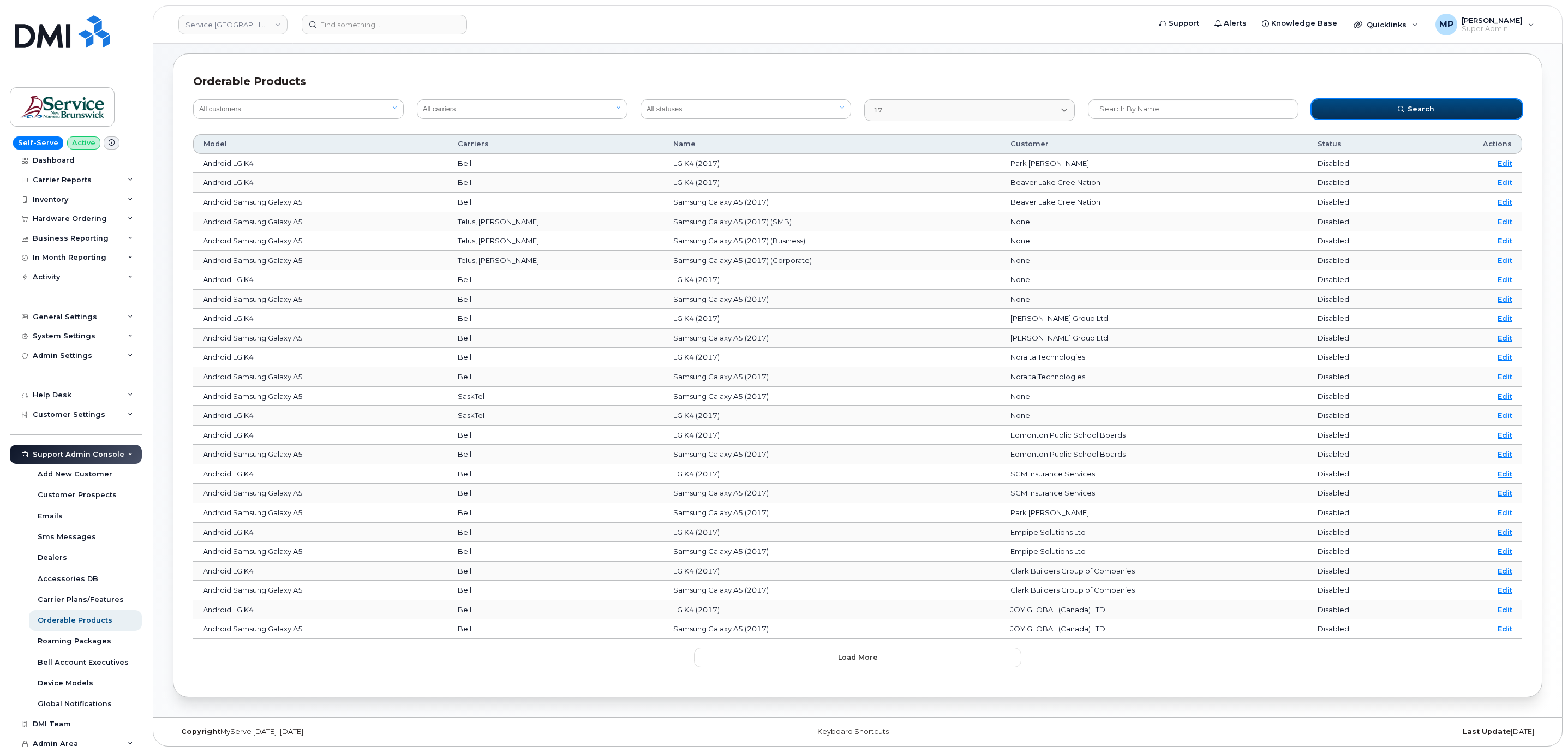
click at [1407, 104] on span "submit" at bounding box center [1402, 109] width 10 height 10
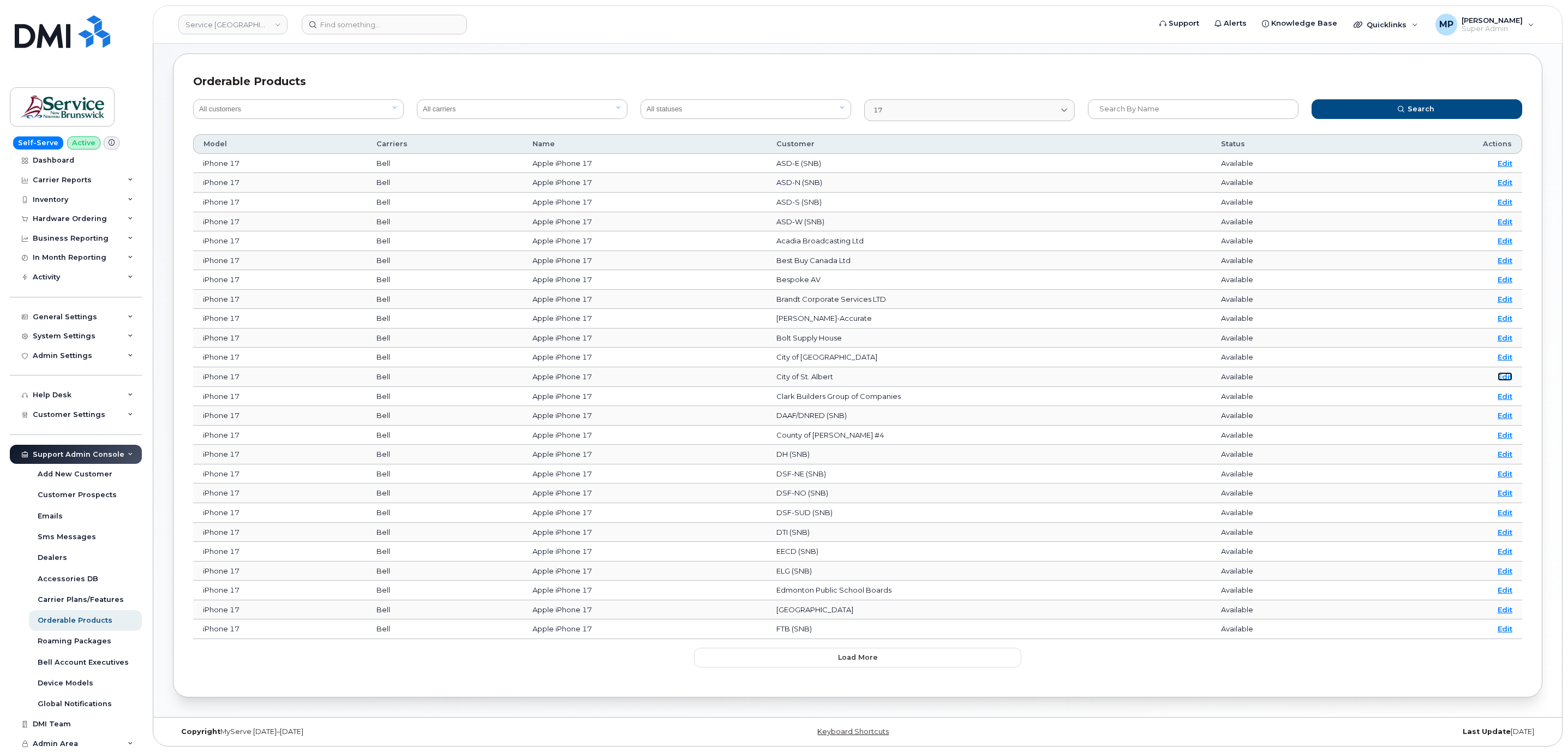
click at [1505, 373] on link "Edit" at bounding box center [1505, 376] width 15 height 9
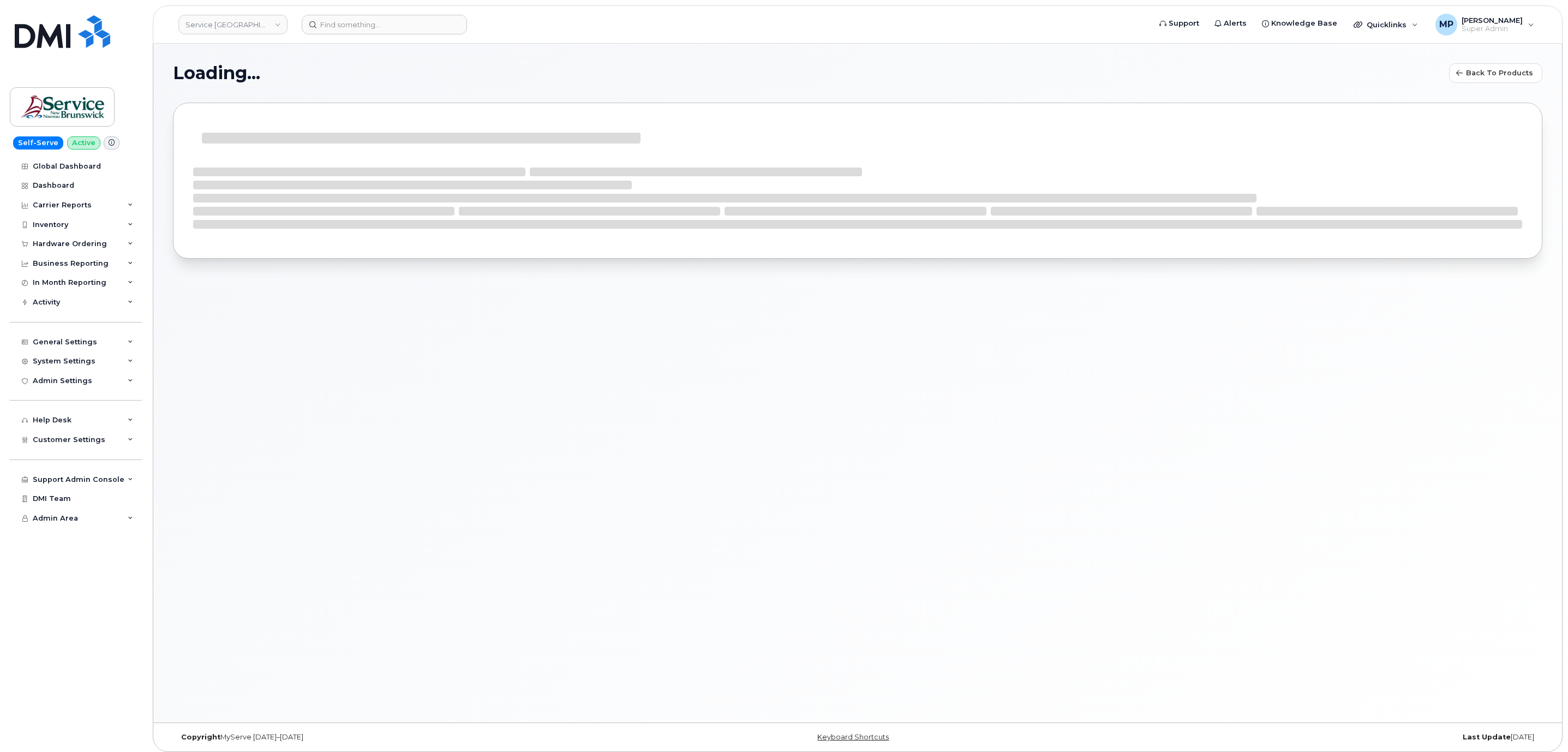
select select "bell"
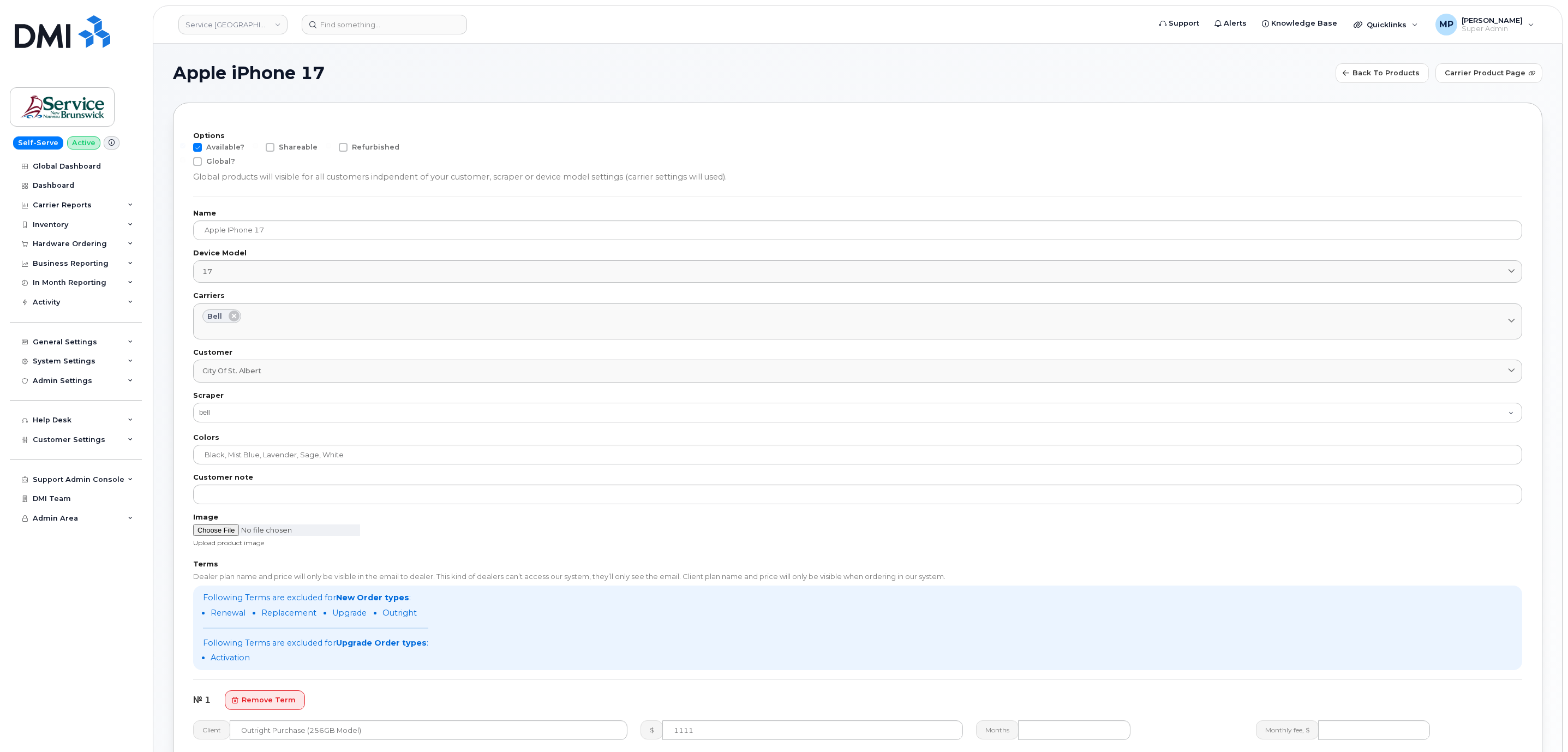
click at [941, 120] on div "Options Available? Shareable Refurbished Global? Global products will visible f…" at bounding box center [858, 598] width 1370 height 989
click at [781, 144] on div "Available? Shareable Refurbished" at bounding box center [857, 149] width 1329 height 14
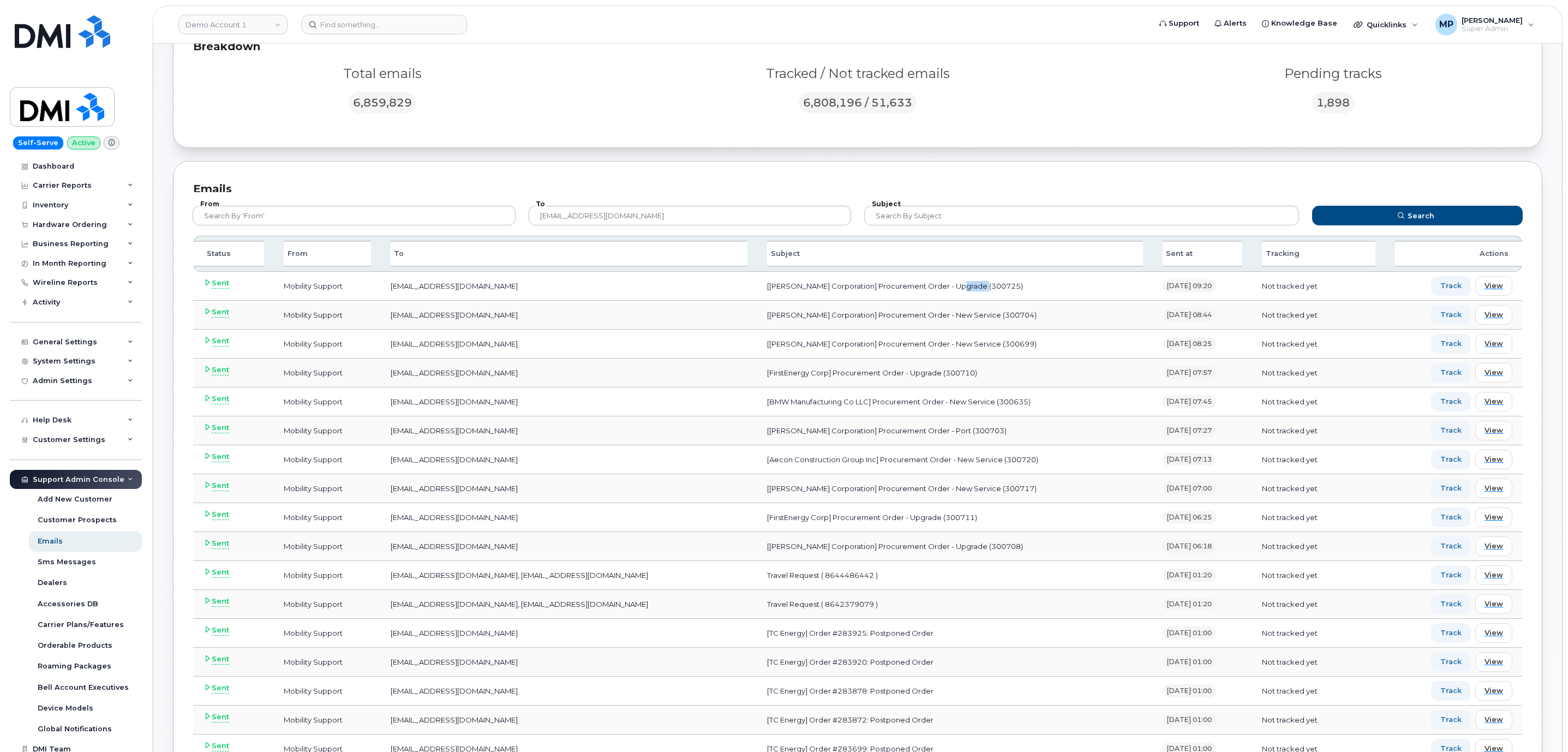
scroll to position [25, 0]
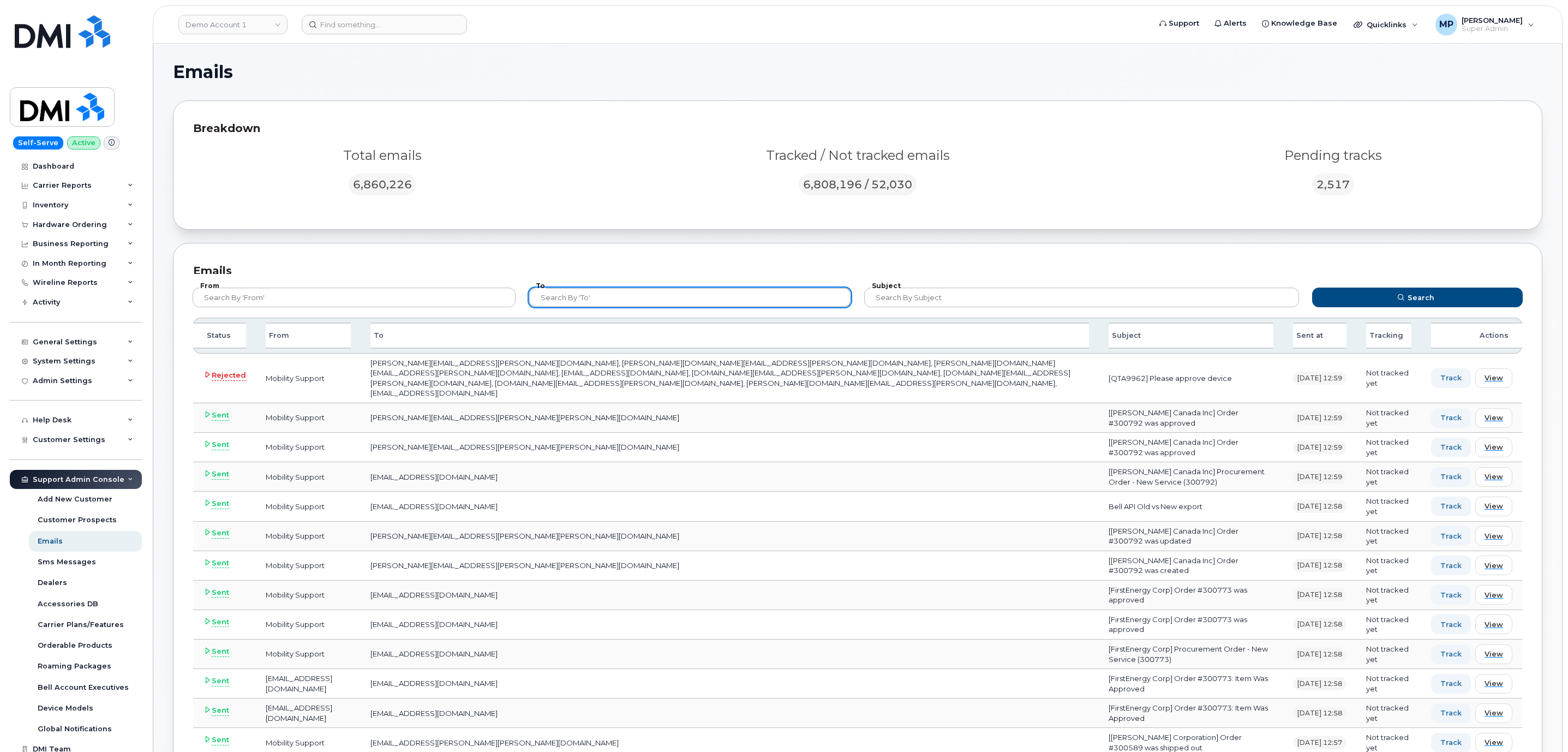
click at [611, 306] on input "text" at bounding box center [690, 298] width 323 height 20
type input "[EMAIL_ADDRESS][DOMAIN_NAME]"
click at [1313, 288] on button "Search" at bounding box center [1418, 298] width 211 height 20
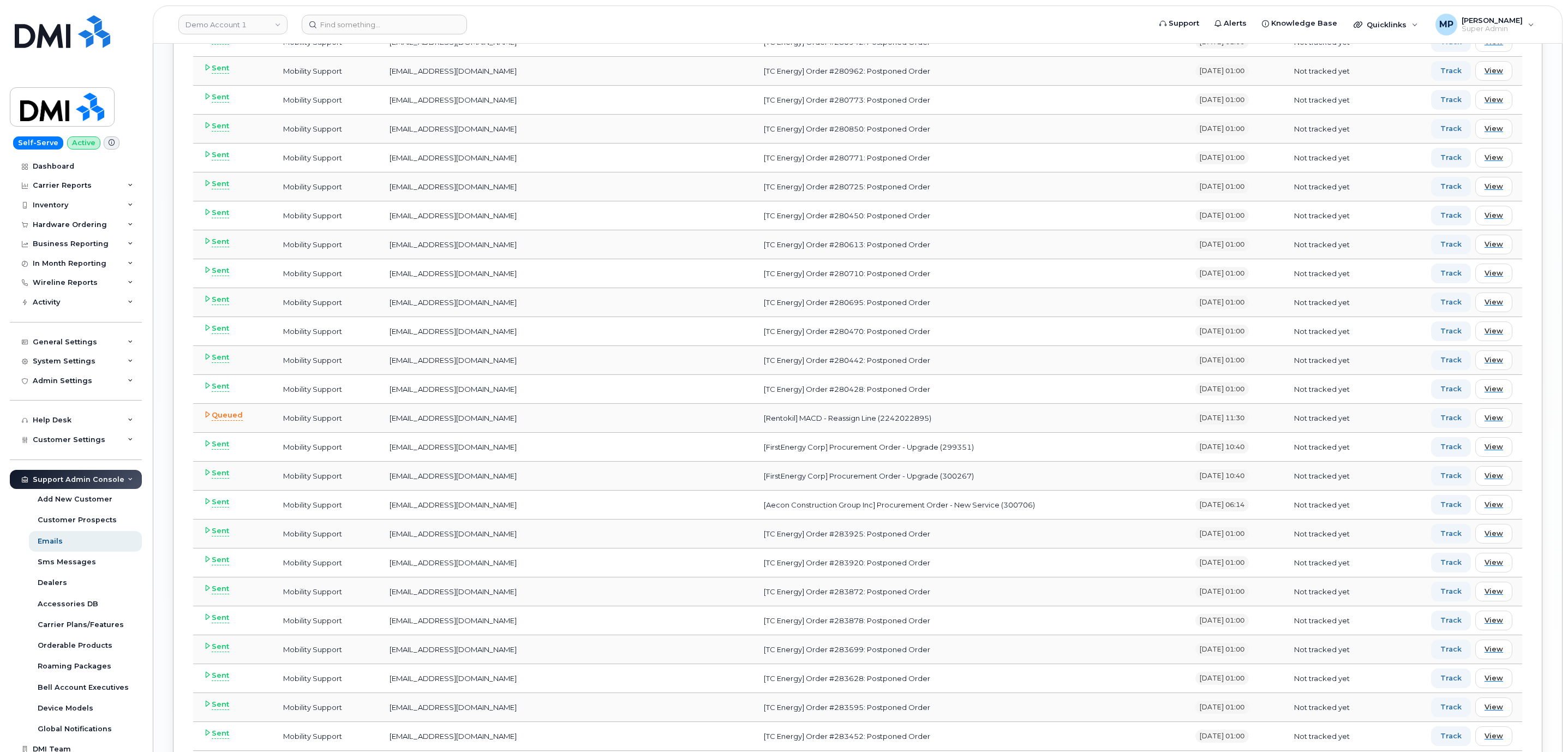
scroll to position [1963, 0]
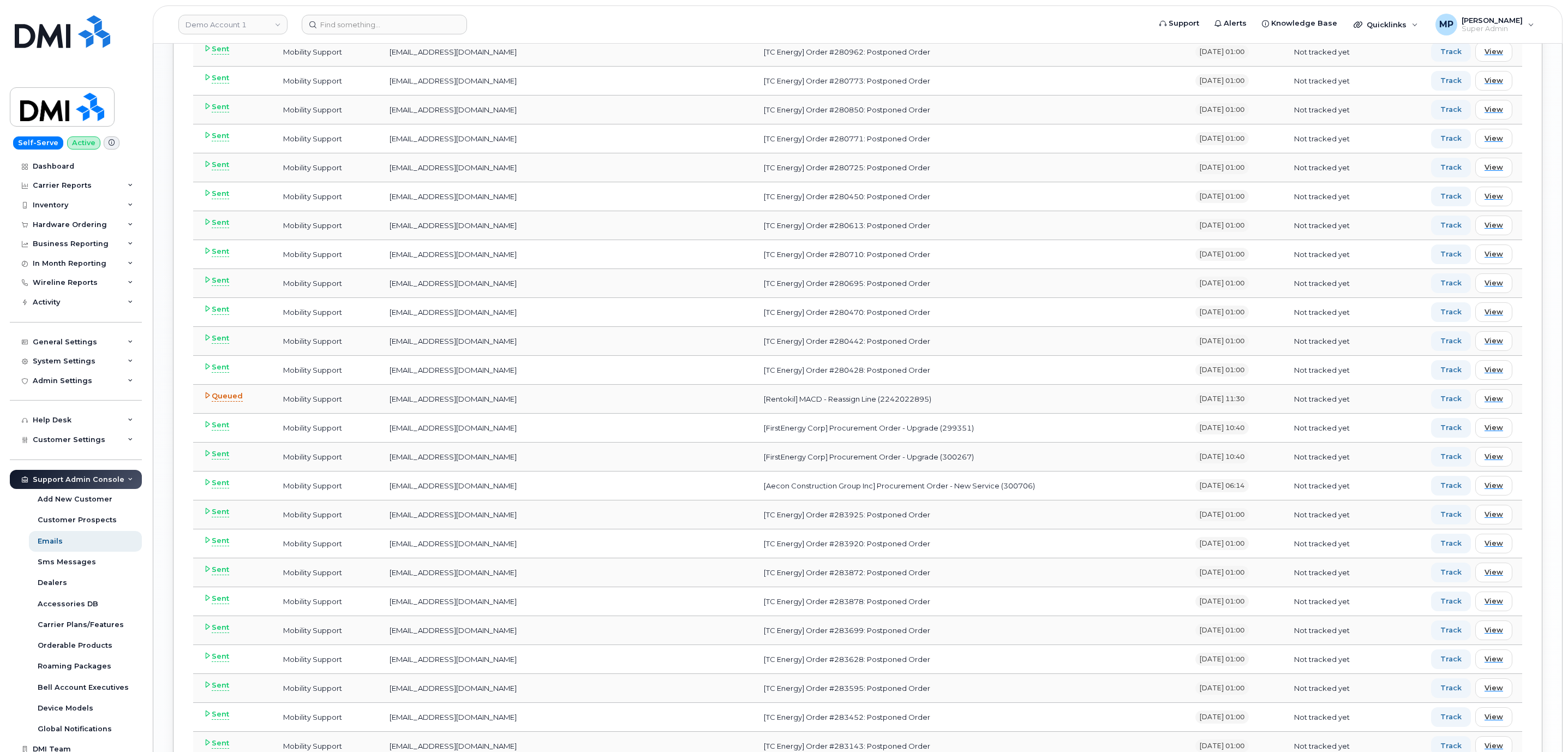
click at [207, 399] on icon at bounding box center [207, 395] width 7 height 7
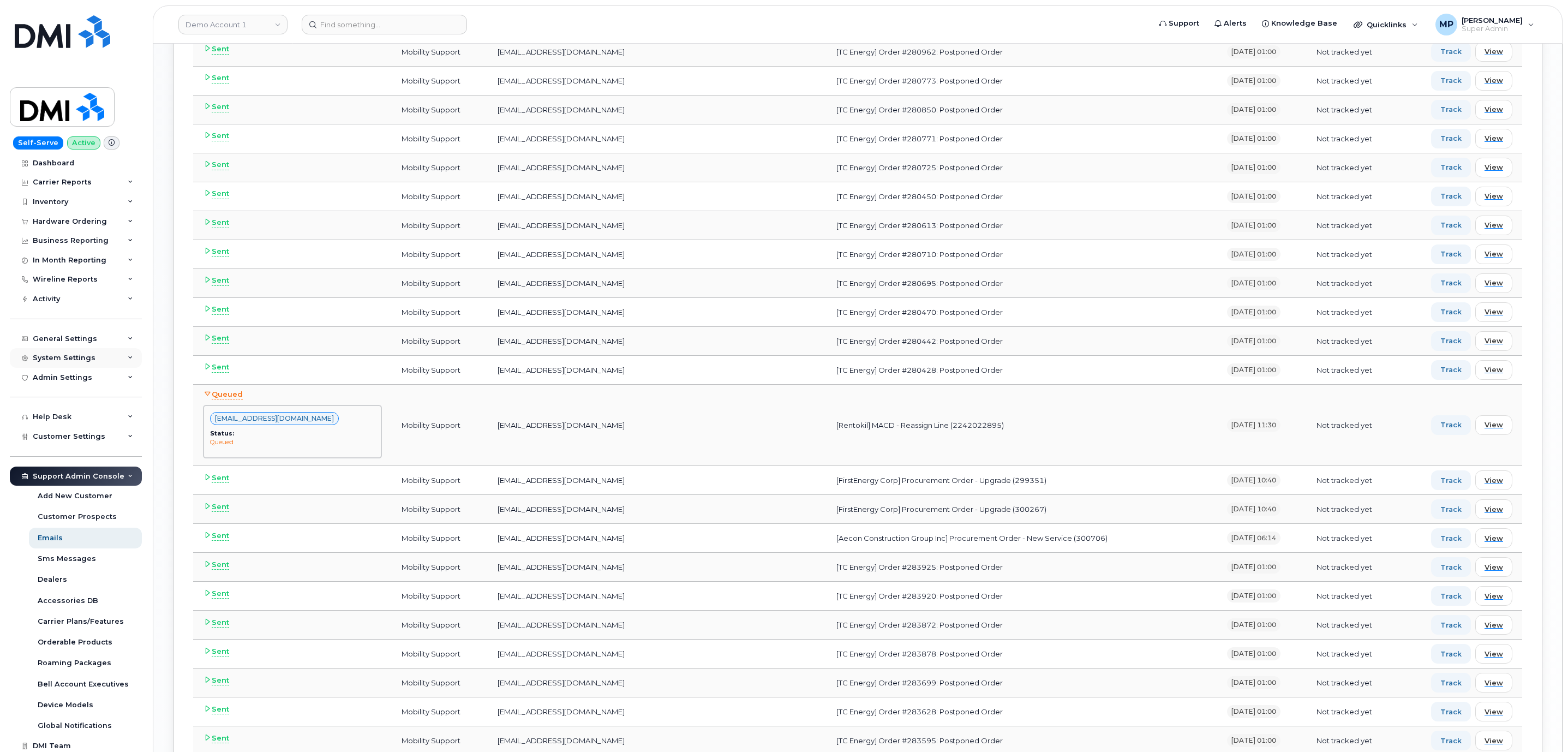
scroll to position [0, 0]
click at [54, 352] on div "System Settings" at bounding box center [75, 361] width 132 height 20
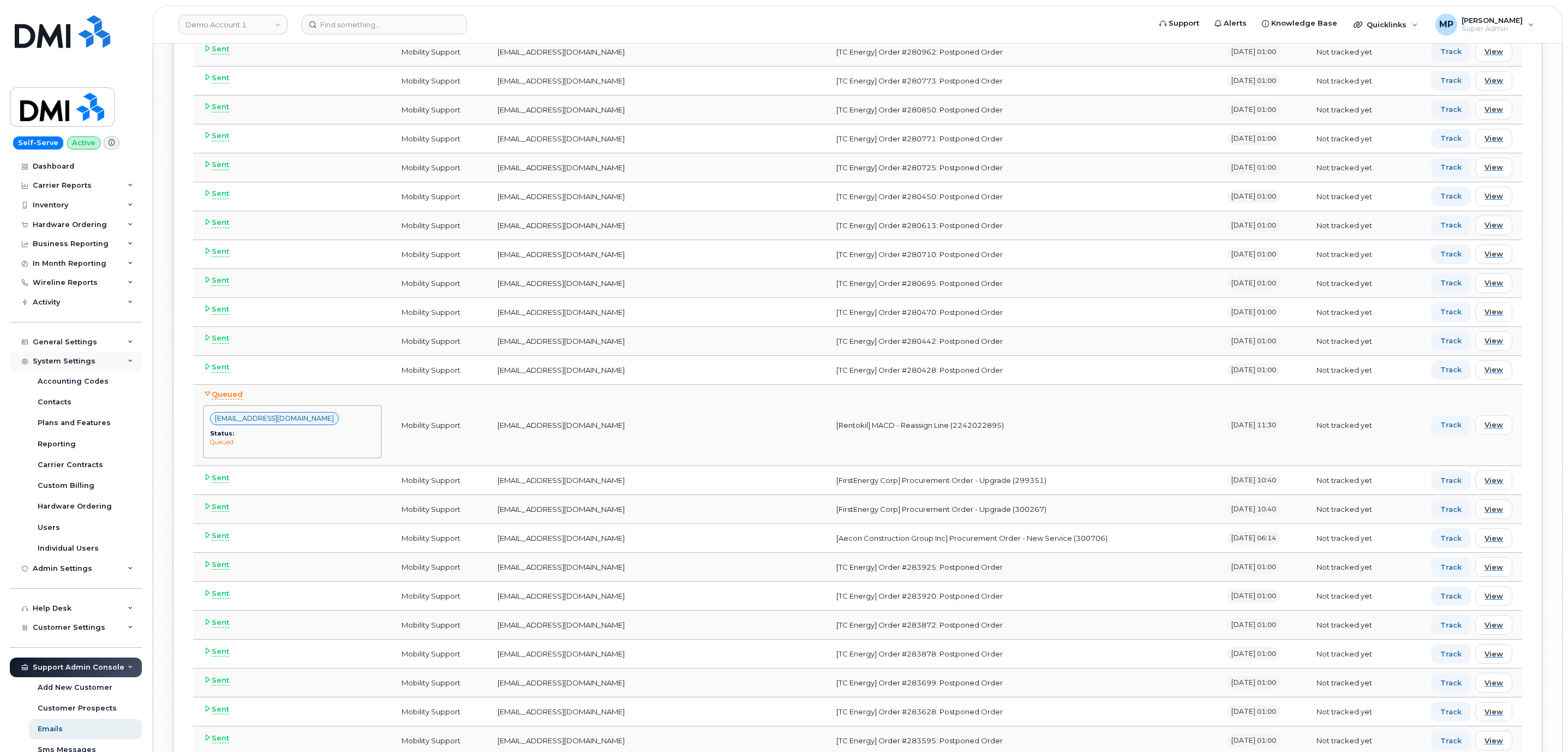
click at [57, 365] on div "System Settings" at bounding box center [63, 361] width 62 height 9
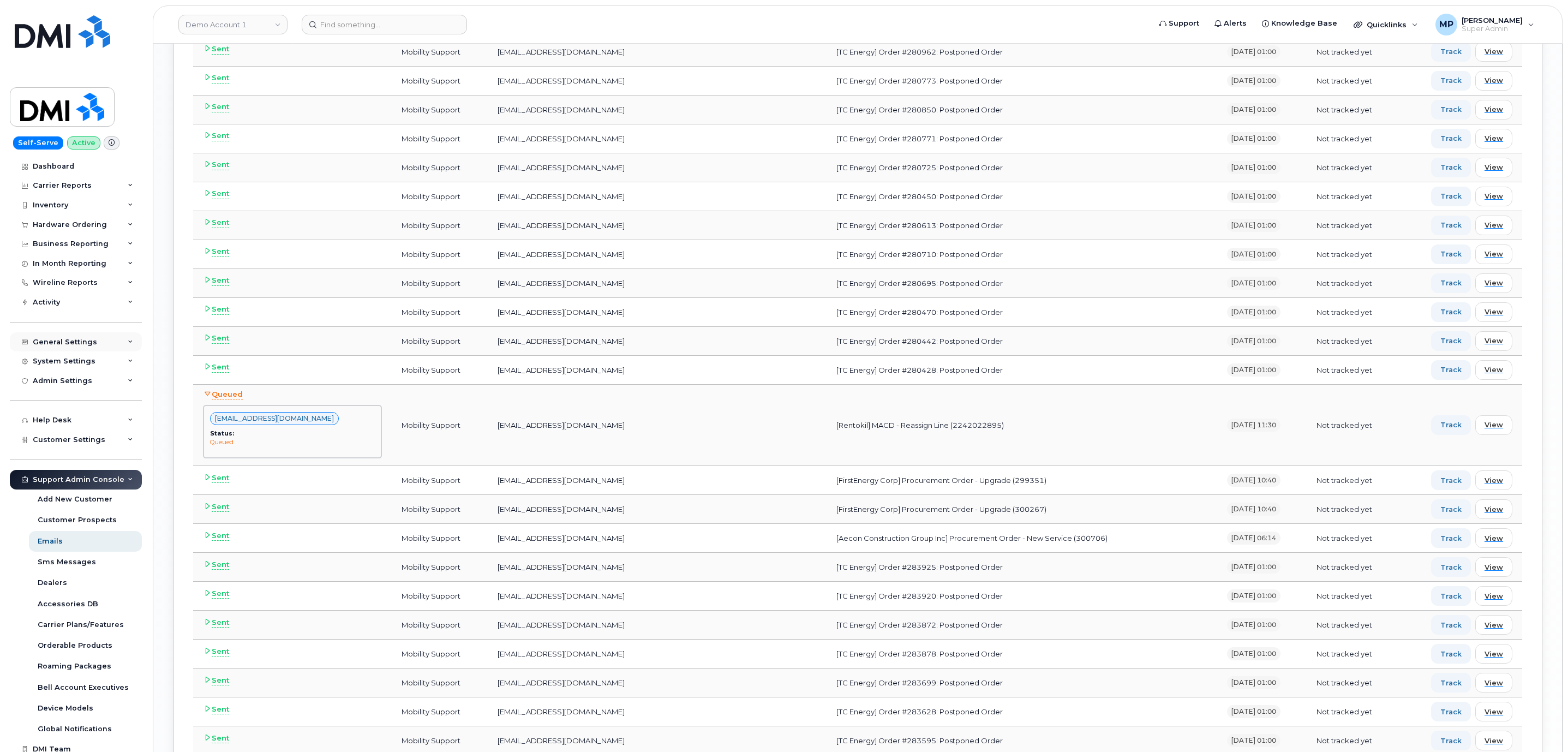
click at [59, 345] on div "General Settings" at bounding box center [64, 341] width 64 height 9
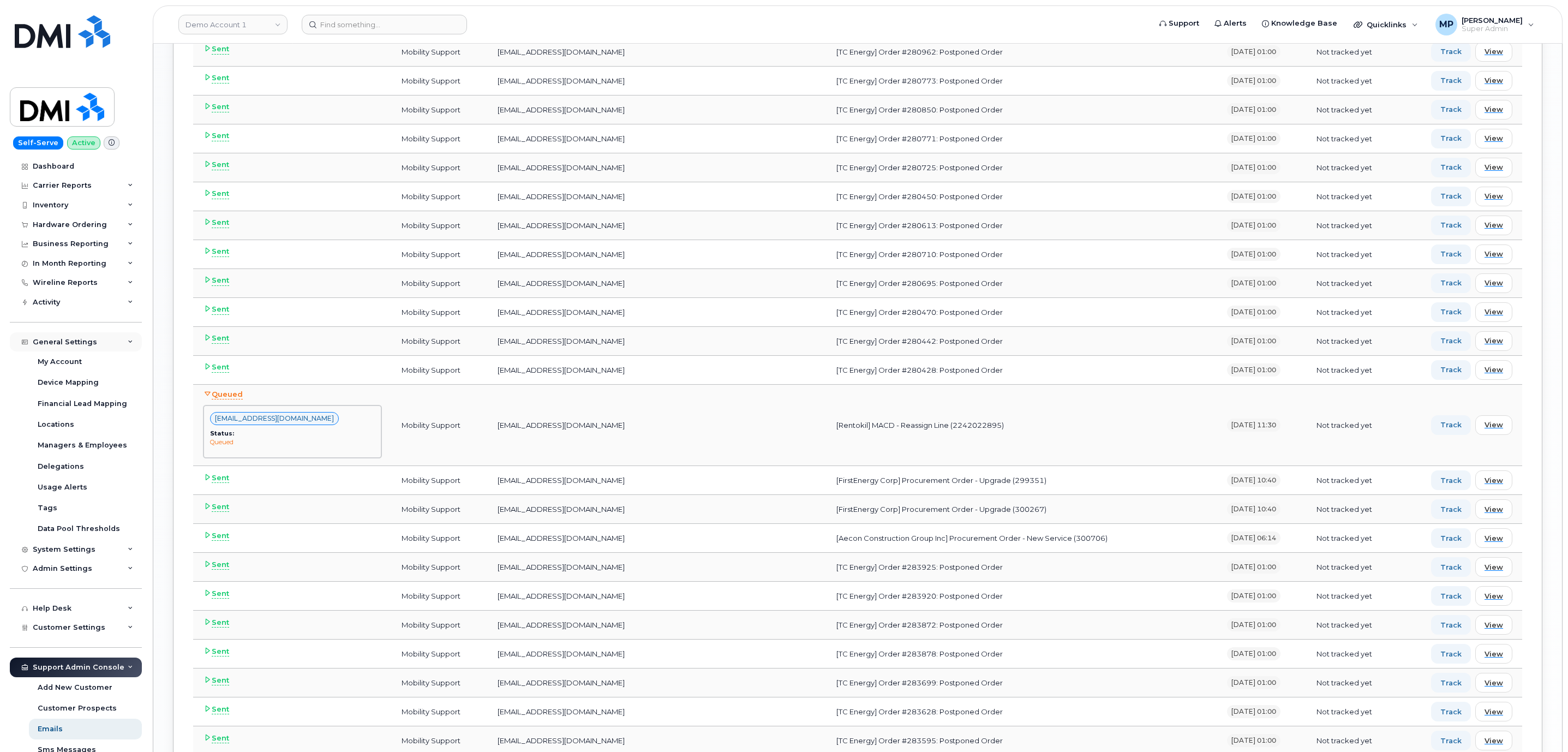
click at [54, 342] on div "General Settings" at bounding box center [64, 341] width 64 height 9
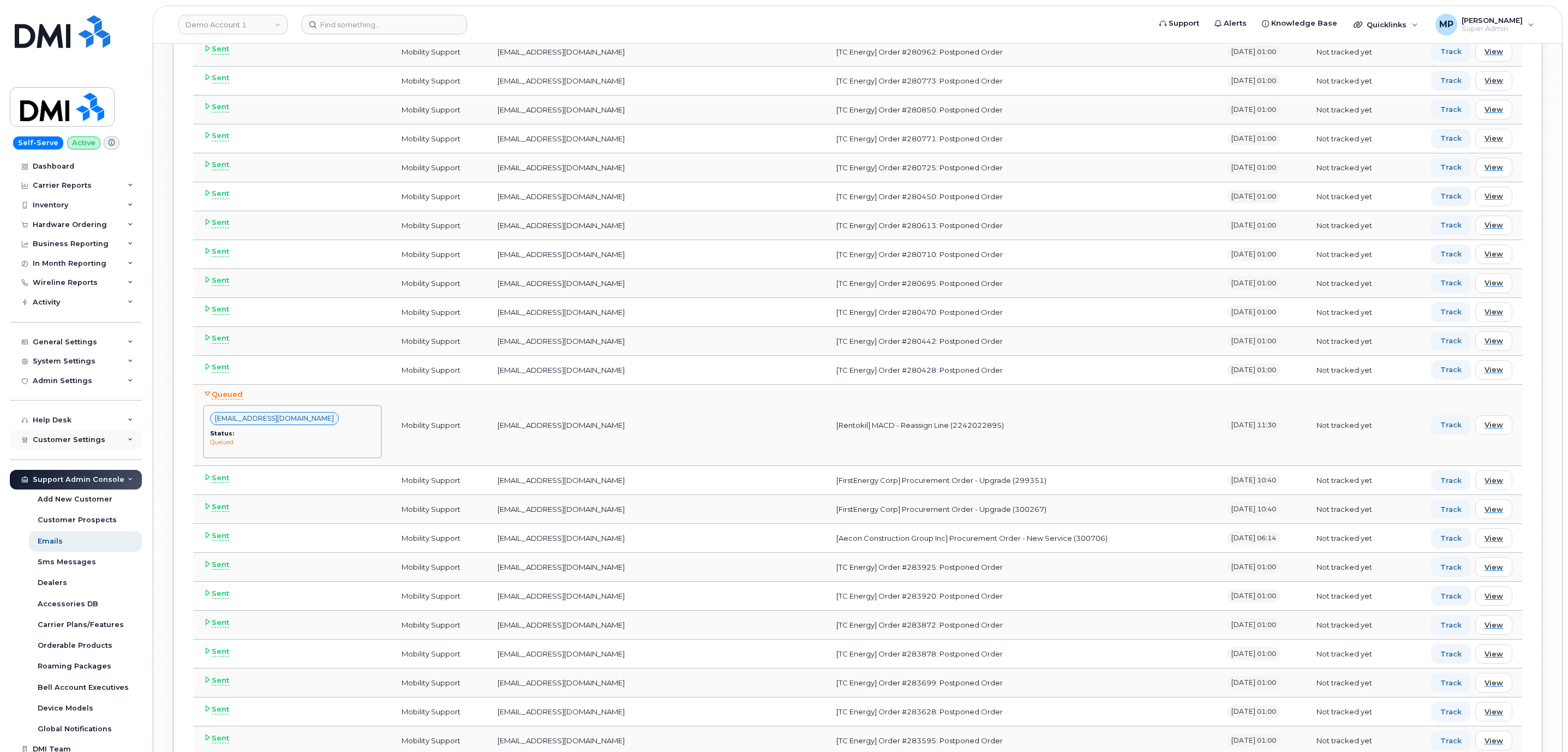
click at [56, 444] on div "Customer Settings" at bounding box center [75, 439] width 132 height 20
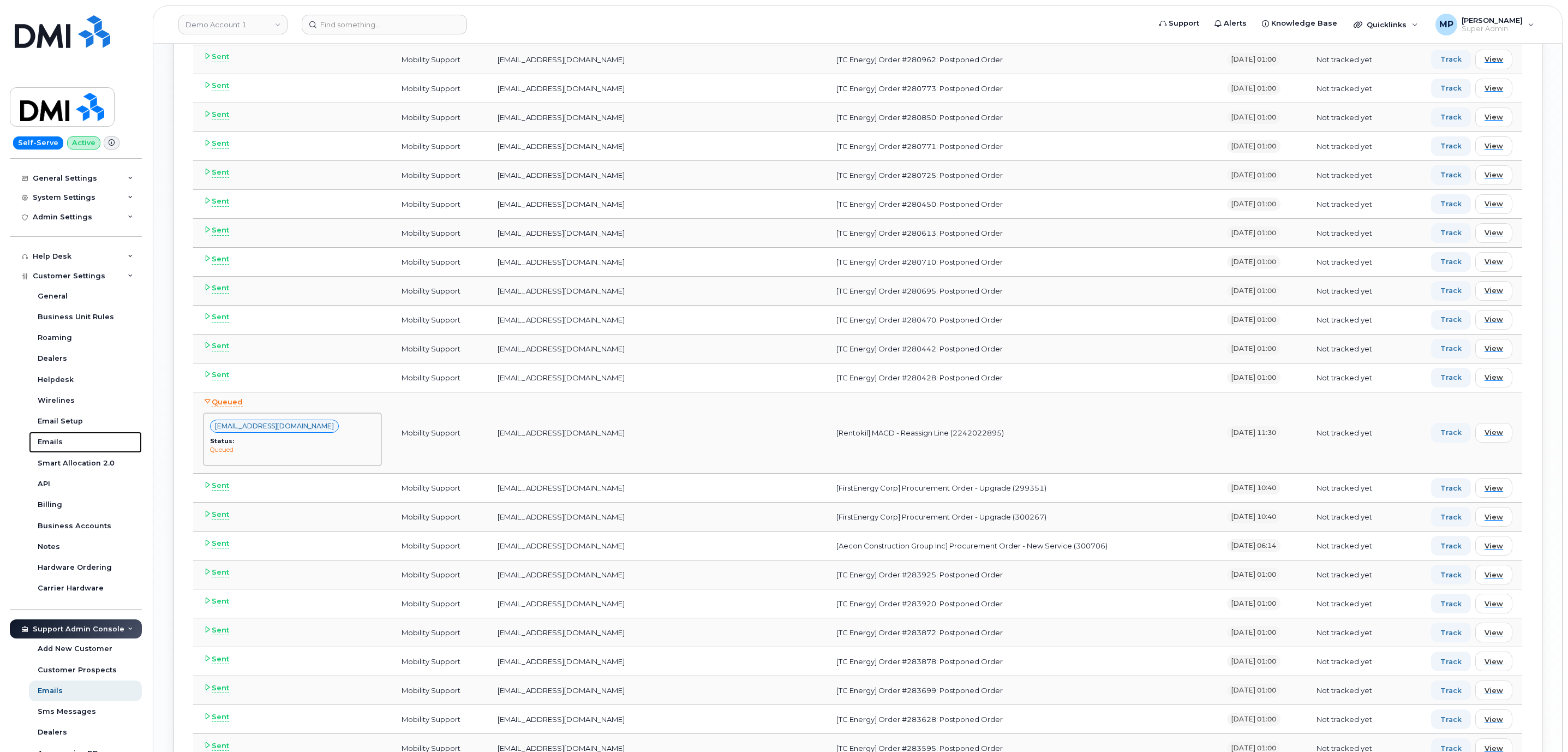
scroll to position [1963, 0]
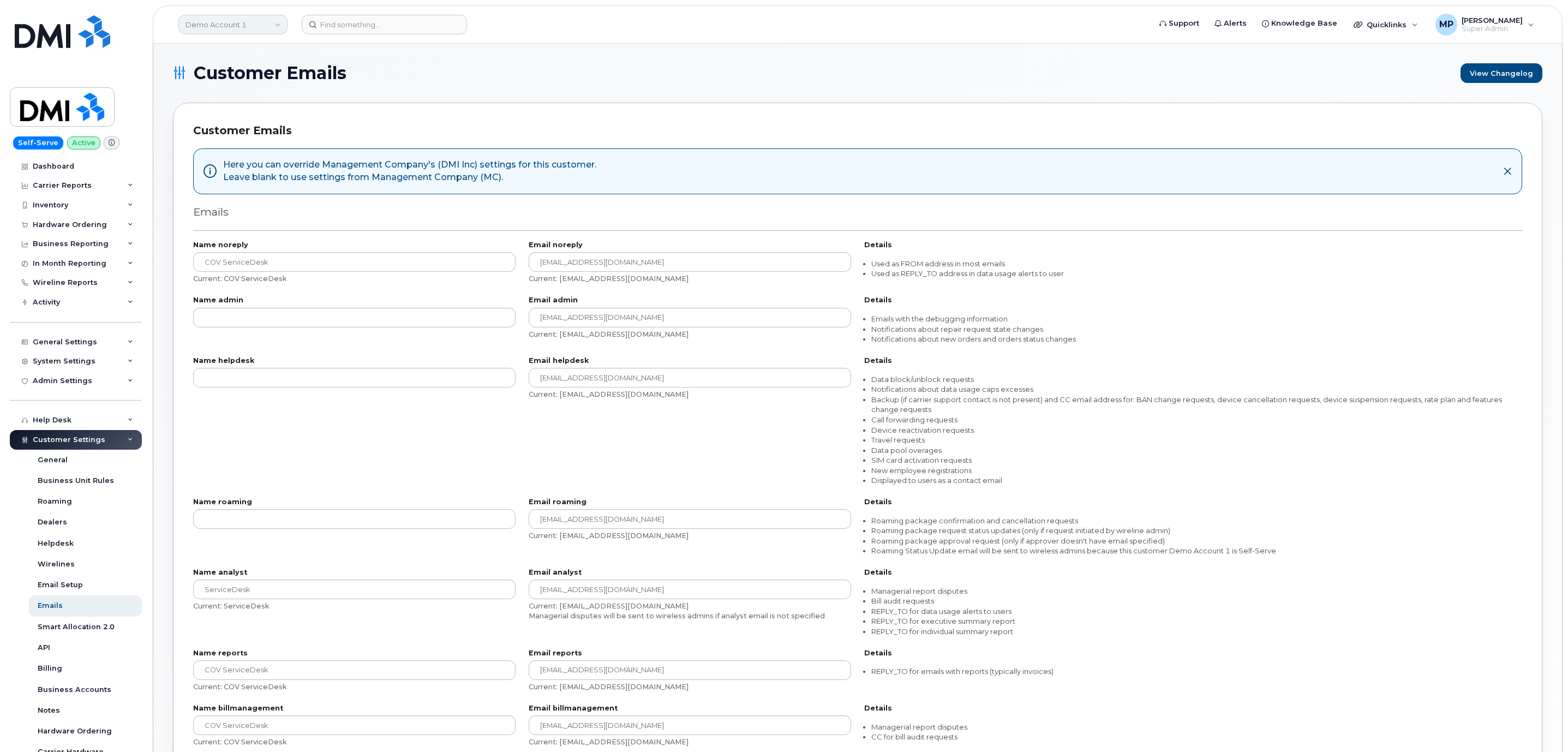
click at [217, 27] on link "Demo Account 1" at bounding box center [233, 25] width 109 height 20
type input "rentokil"
click at [206, 99] on span "Rentokil" at bounding box center [204, 103] width 30 height 11
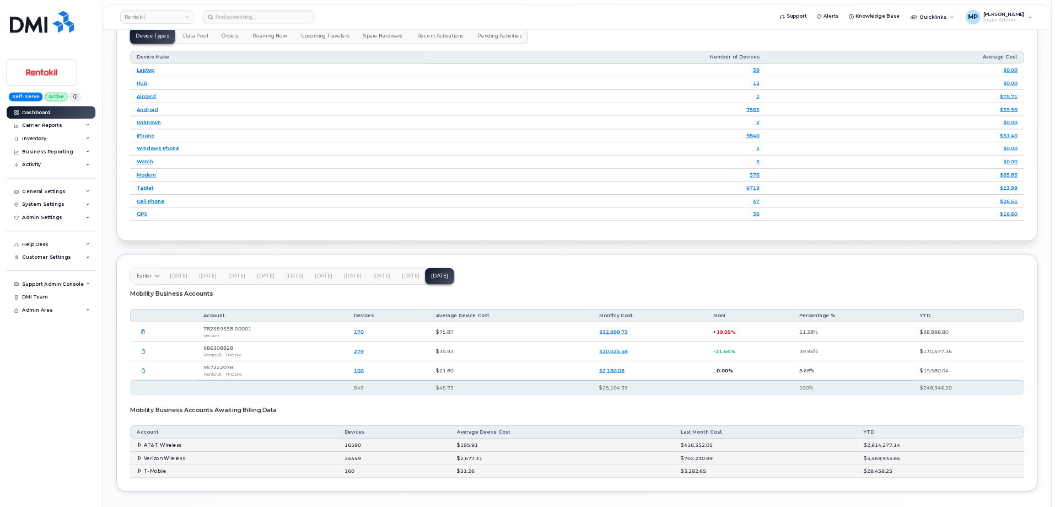
scroll to position [1472, 0]
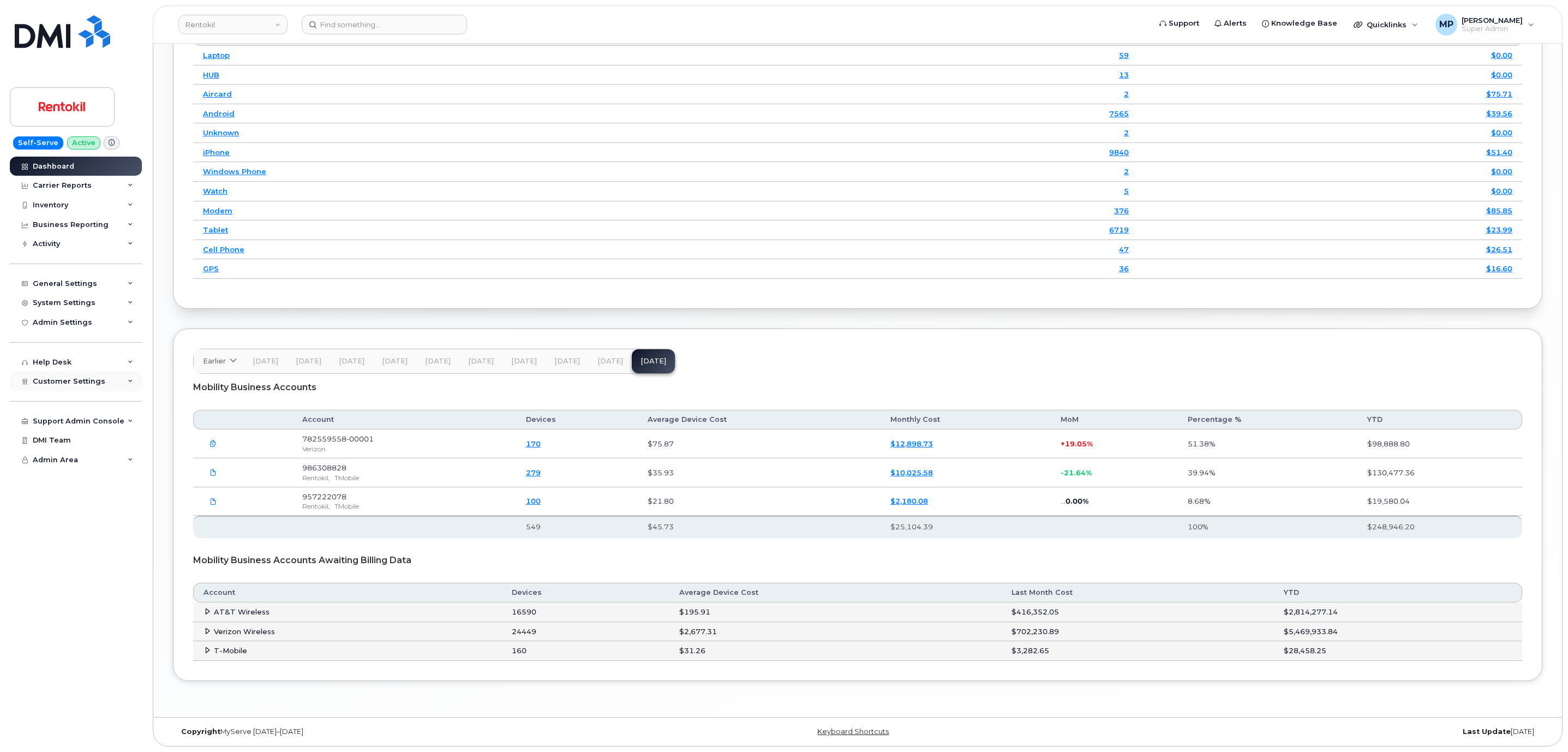
click at [51, 382] on span "Customer Settings" at bounding box center [68, 381] width 72 height 8
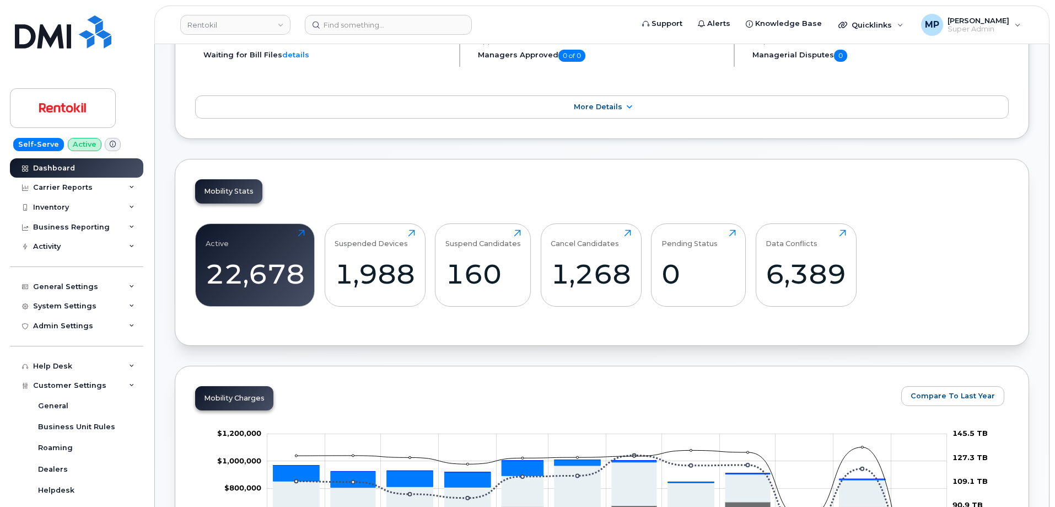
scroll to position [0, 0]
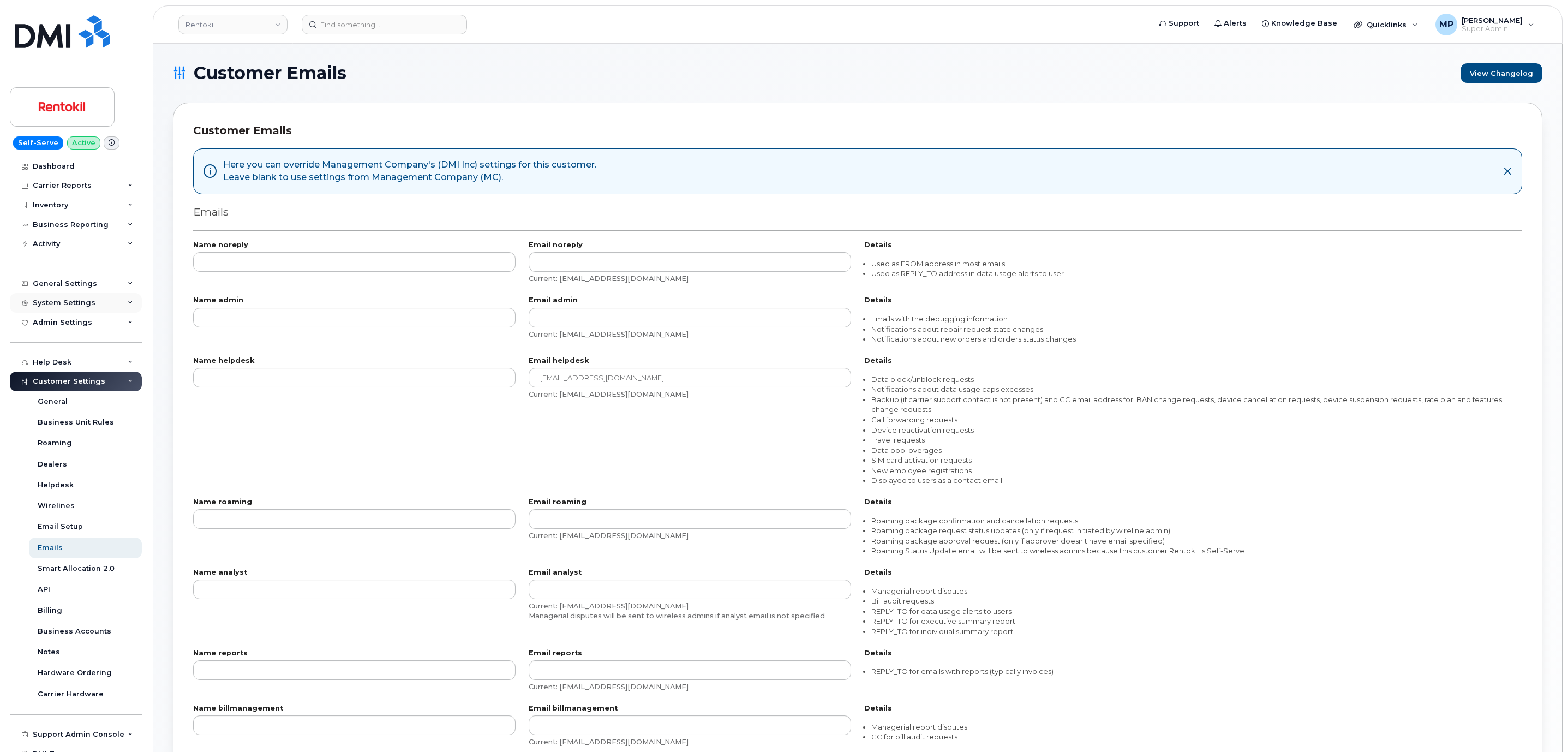
click at [61, 306] on div "System Settings" at bounding box center [63, 303] width 62 height 9
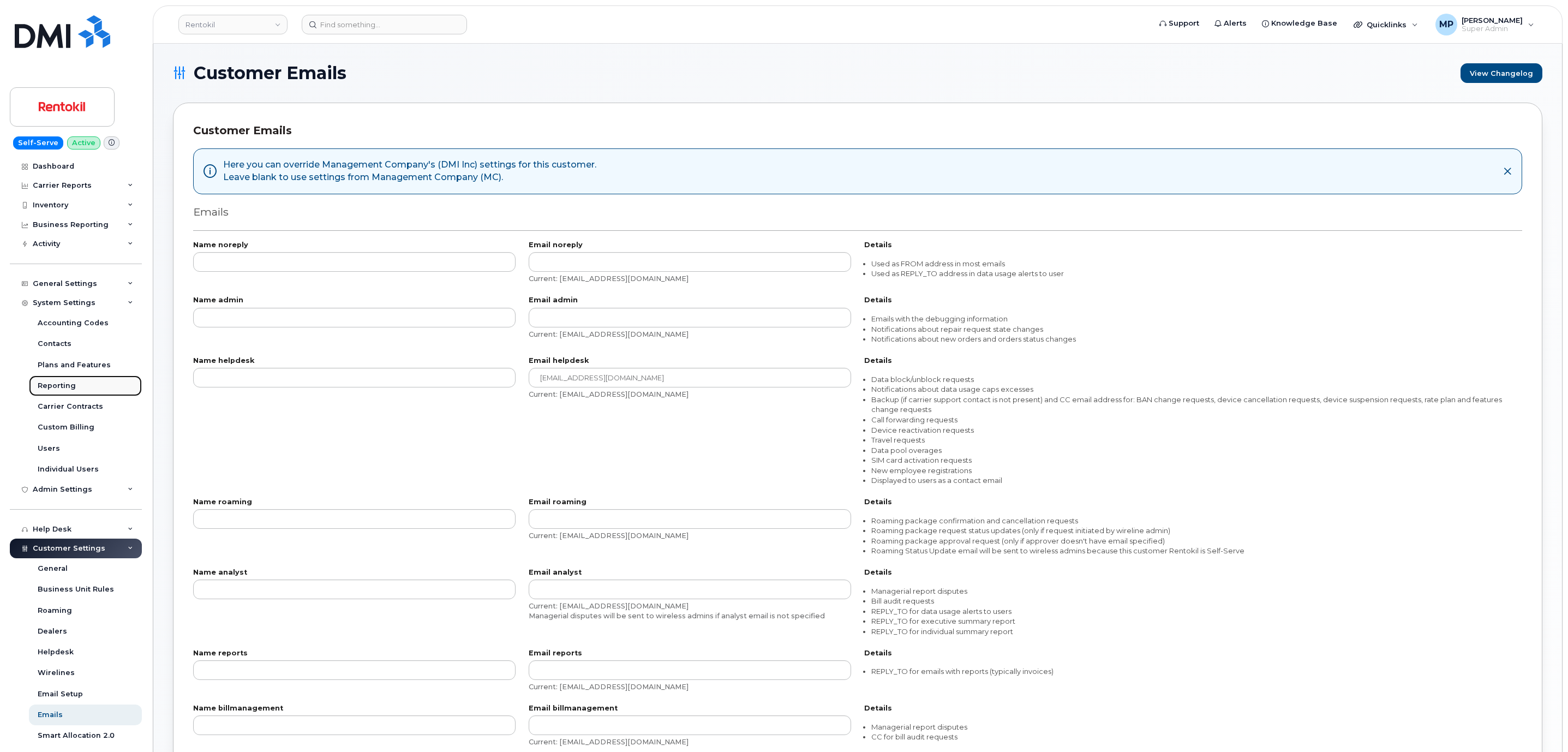
click at [62, 386] on div "Reporting" at bounding box center [56, 386] width 39 height 10
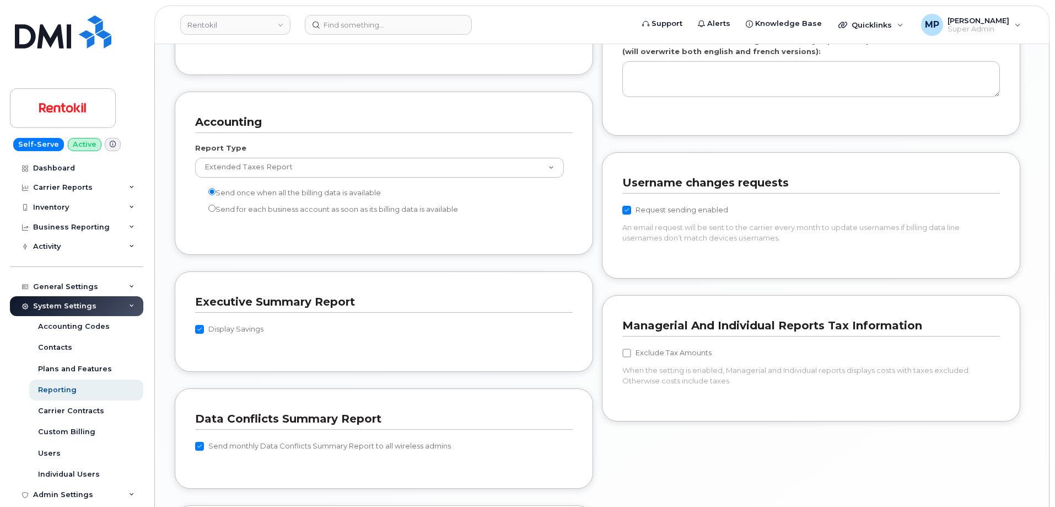
scroll to position [882, 0]
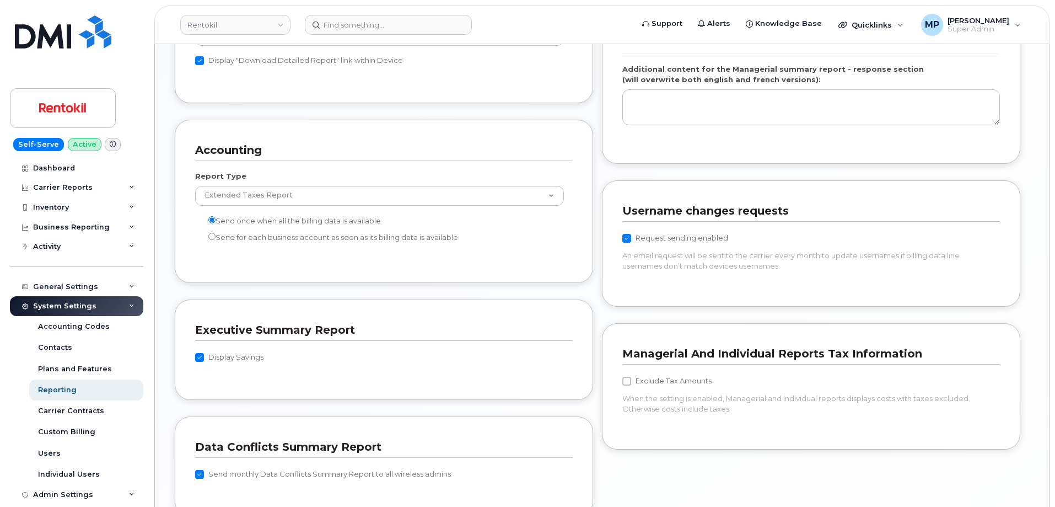
click at [630, 240] on input "Request sending enabled" at bounding box center [626, 238] width 9 height 9
checkbox input "false"
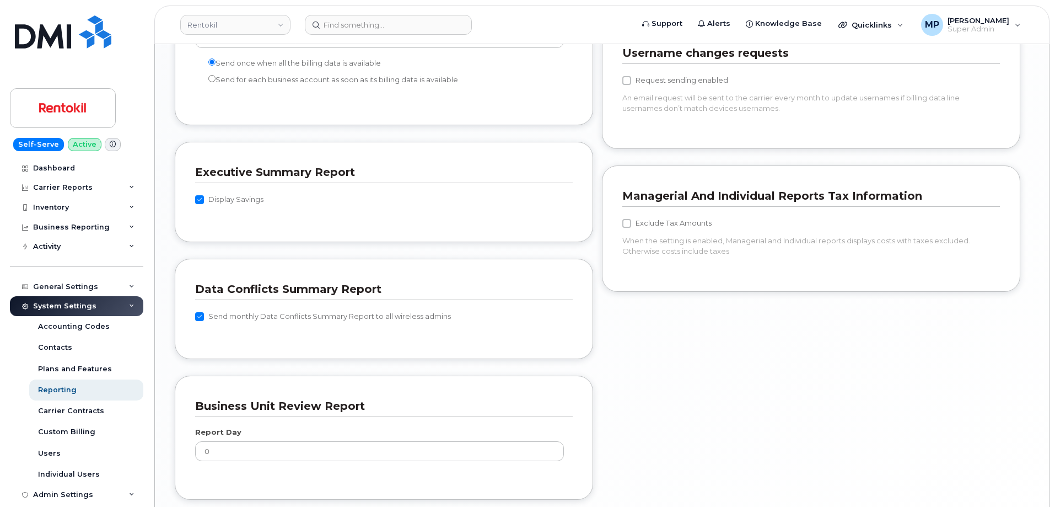
scroll to position [1142, 0]
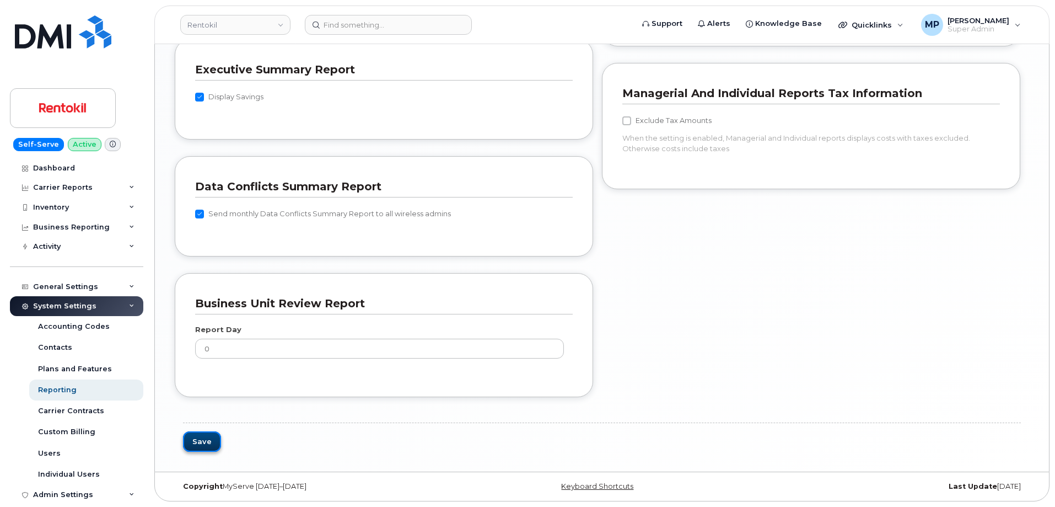
click at [202, 442] on button "Save" at bounding box center [202, 441] width 38 height 20
